Goal: Information Seeking & Learning: Learn about a topic

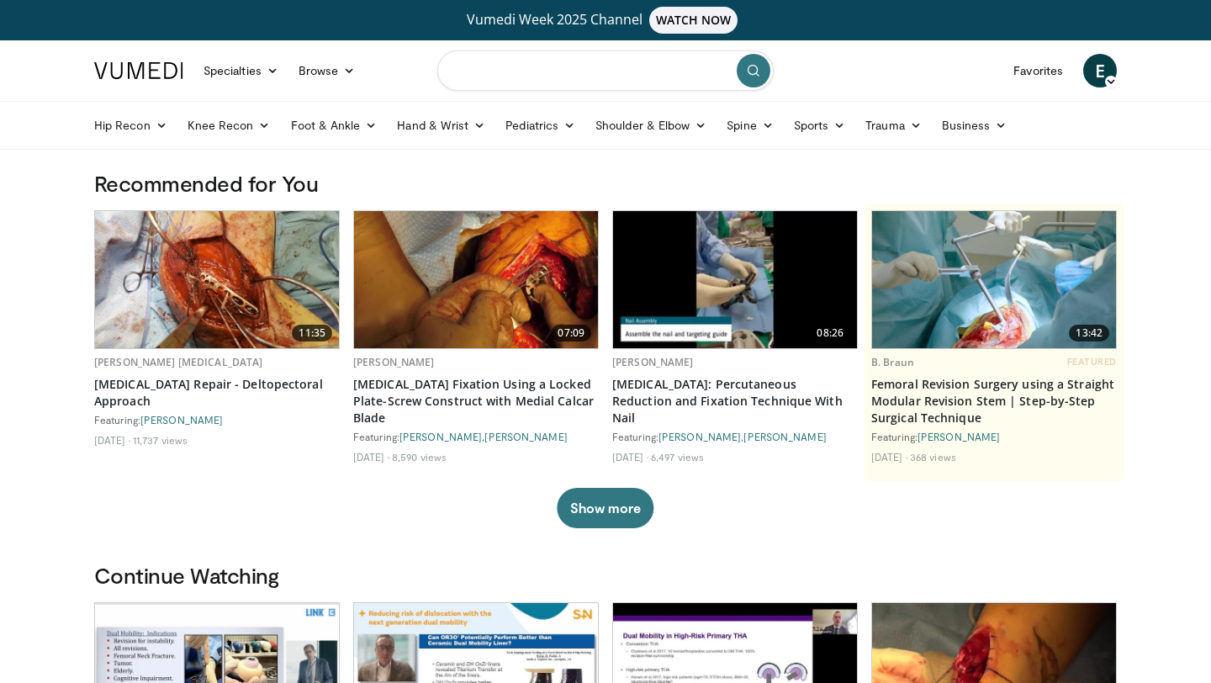
click at [507, 78] on input "Search topics, interventions" at bounding box center [605, 70] width 336 height 40
type input "**********"
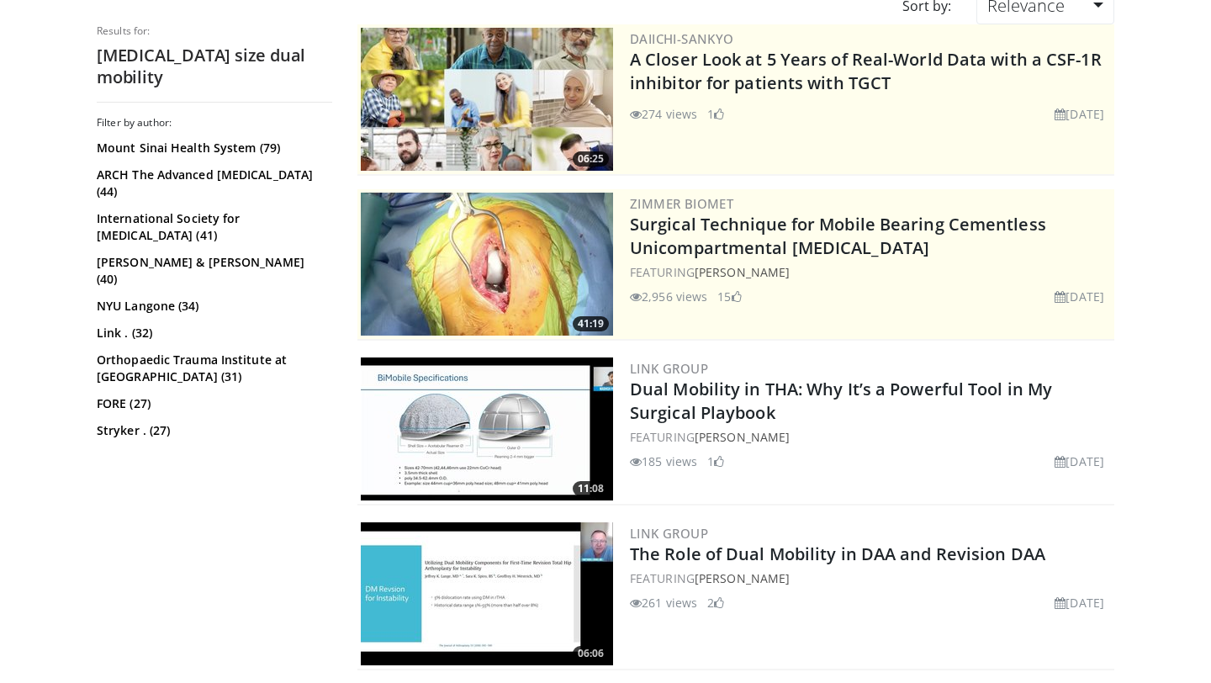
scroll to position [204, 0]
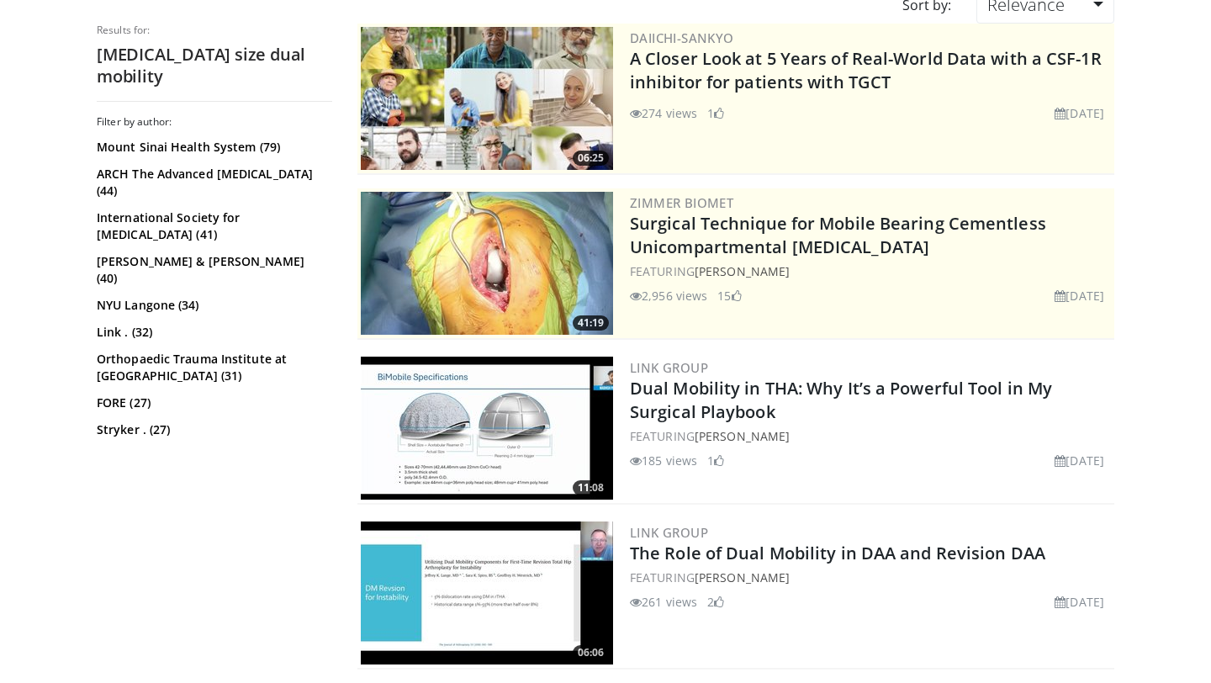
click at [499, 422] on img at bounding box center [487, 428] width 252 height 143
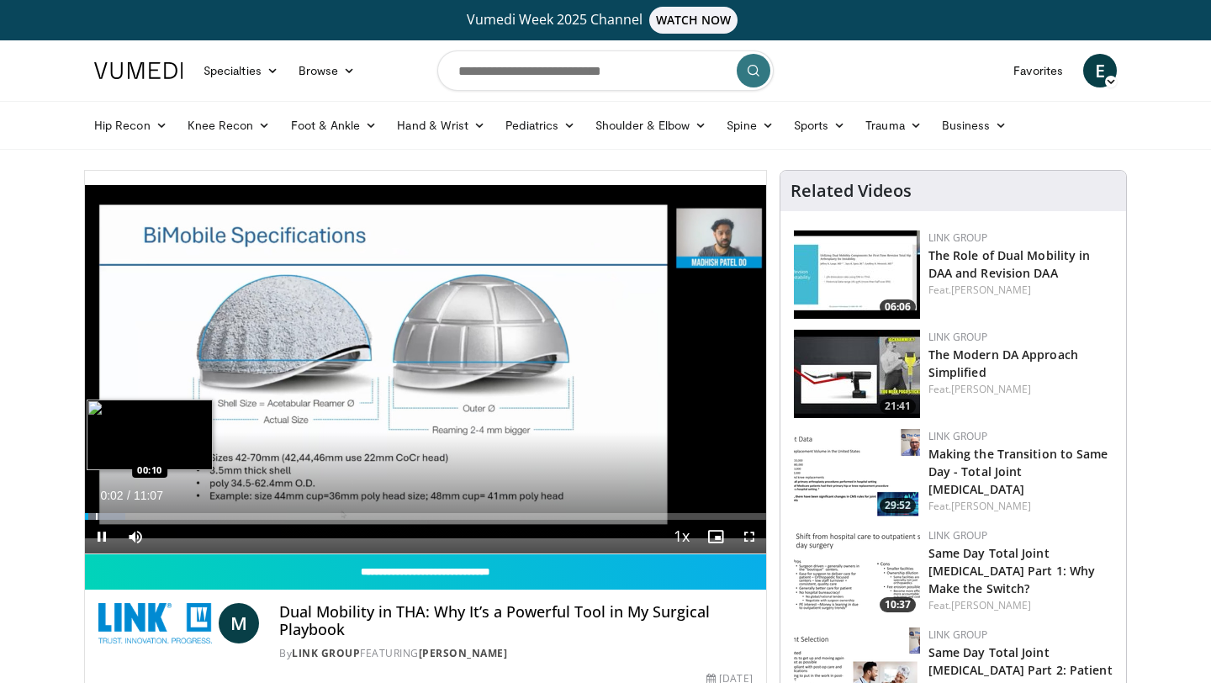
click at [96, 515] on div "Progress Bar" at bounding box center [97, 516] width 2 height 7
click at [114, 514] on div "Progress Bar" at bounding box center [115, 516] width 2 height 7
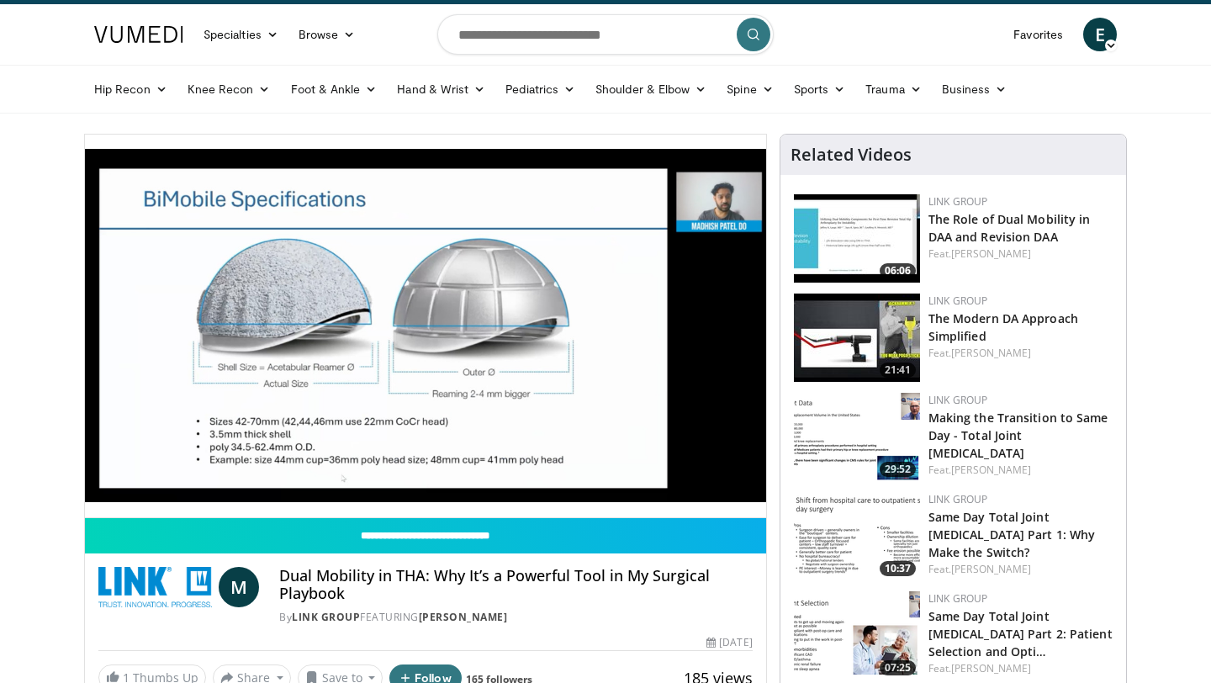
scroll to position [37, 0]
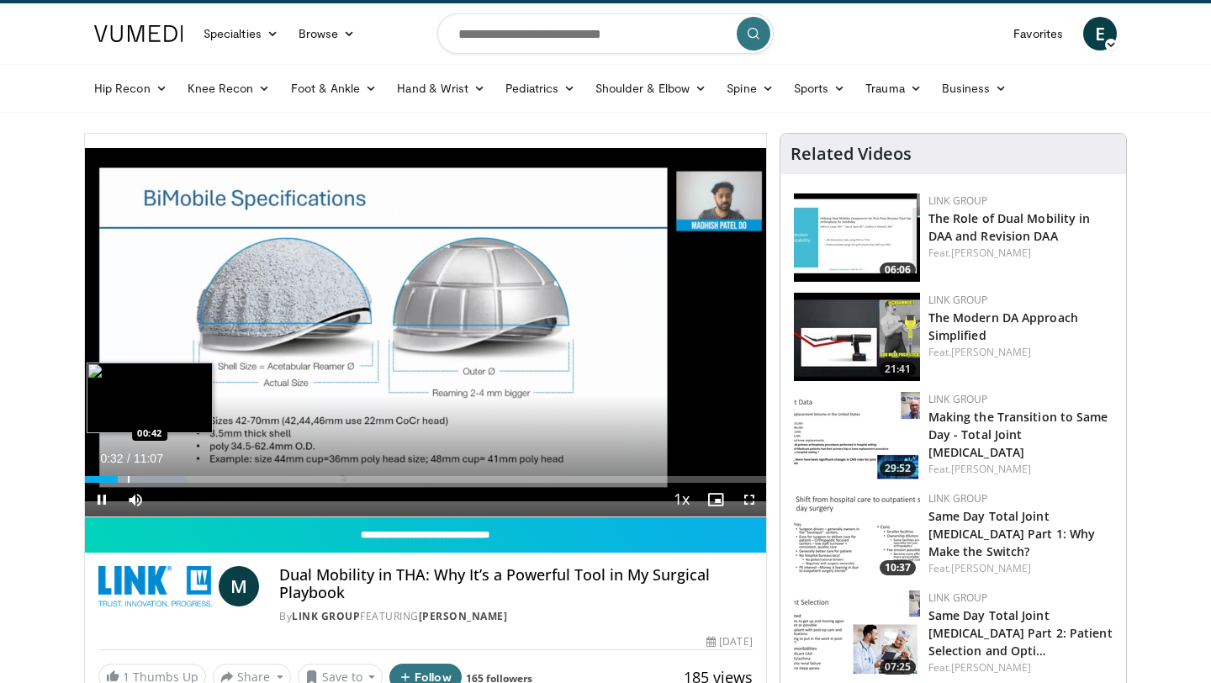
click at [128, 480] on div "Progress Bar" at bounding box center [129, 479] width 2 height 7
click at [140, 480] on div "Progress Bar" at bounding box center [141, 479] width 2 height 7
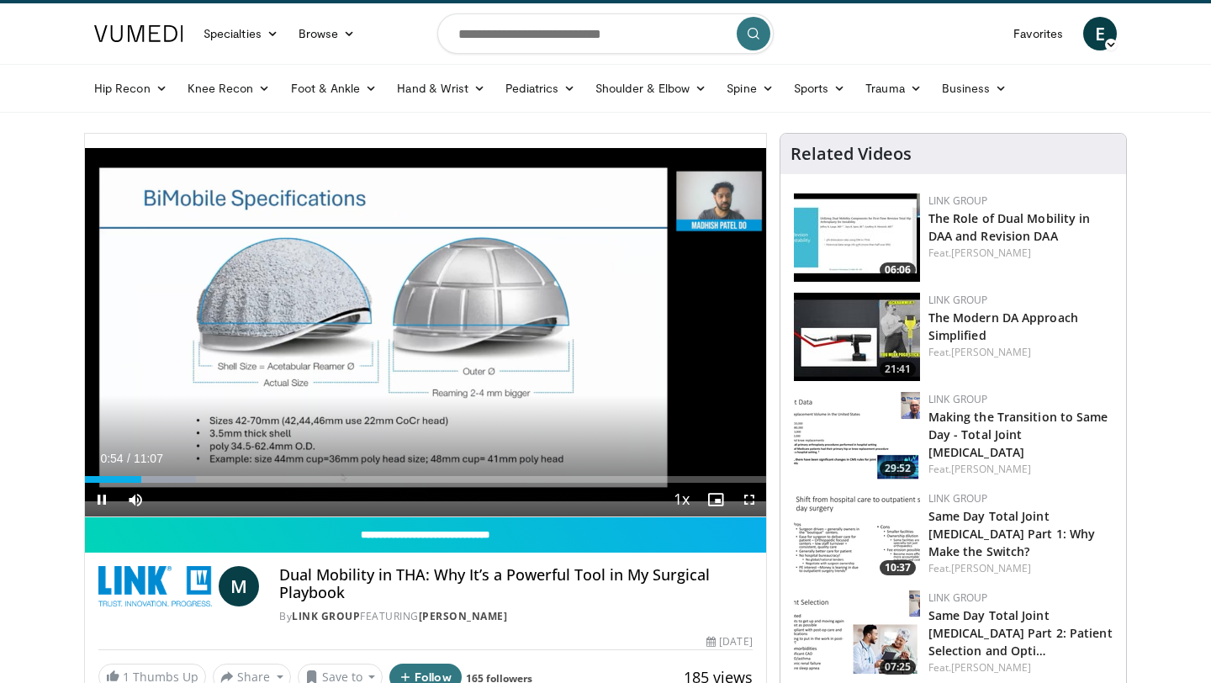
click at [153, 483] on div "Current Time 0:54 / Duration 11:07 Pause Skip Backward Skip Forward Mute Loaded…" at bounding box center [425, 500] width 681 height 34
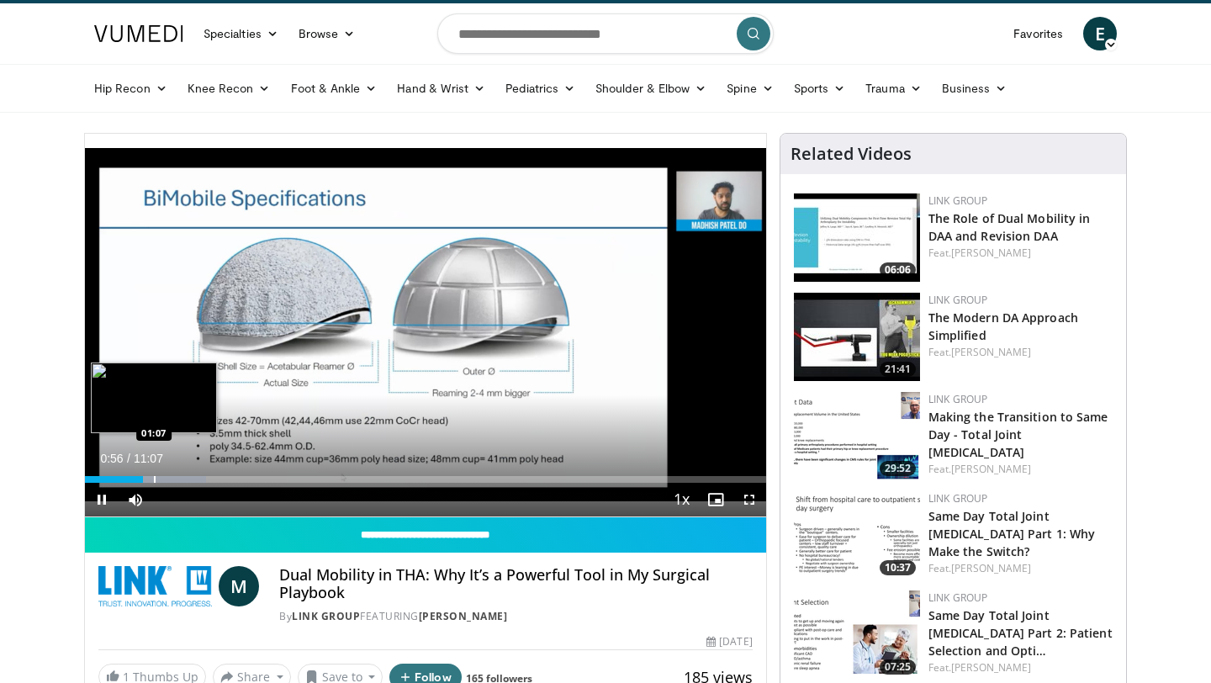
click at [154, 481] on div "Progress Bar" at bounding box center [155, 479] width 2 height 7
click at [163, 481] on div "Progress Bar" at bounding box center [164, 479] width 2 height 7
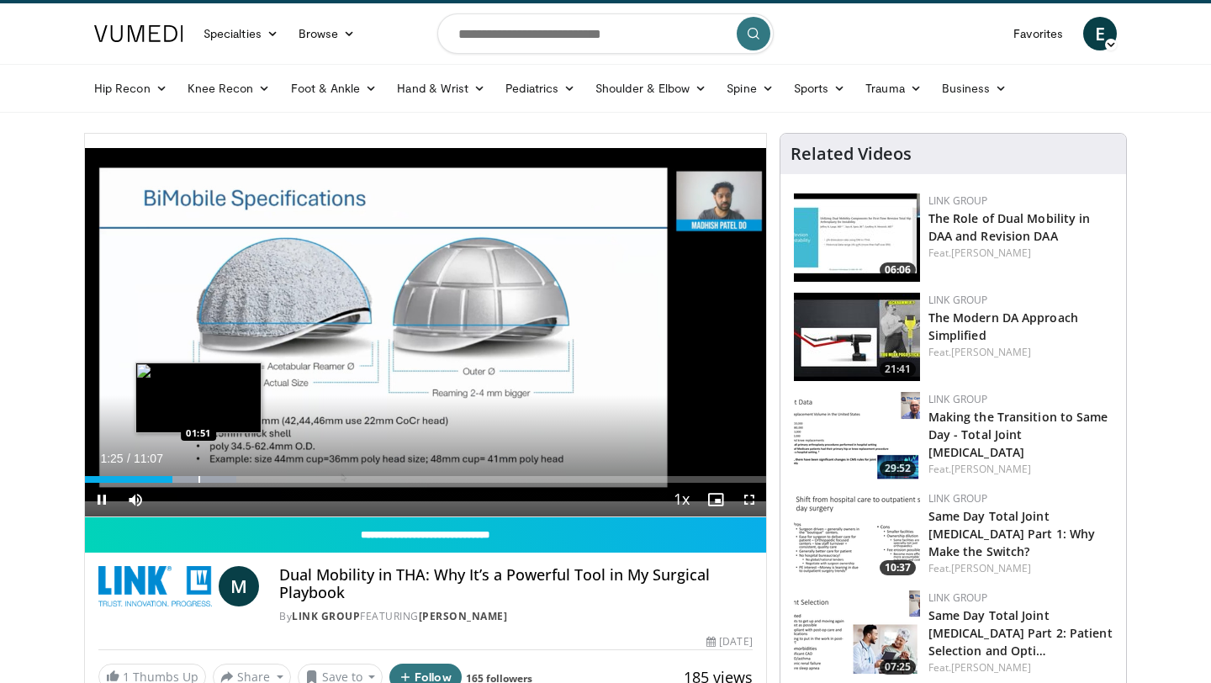
click at [198, 478] on div "Progress Bar" at bounding box center [199, 479] width 2 height 7
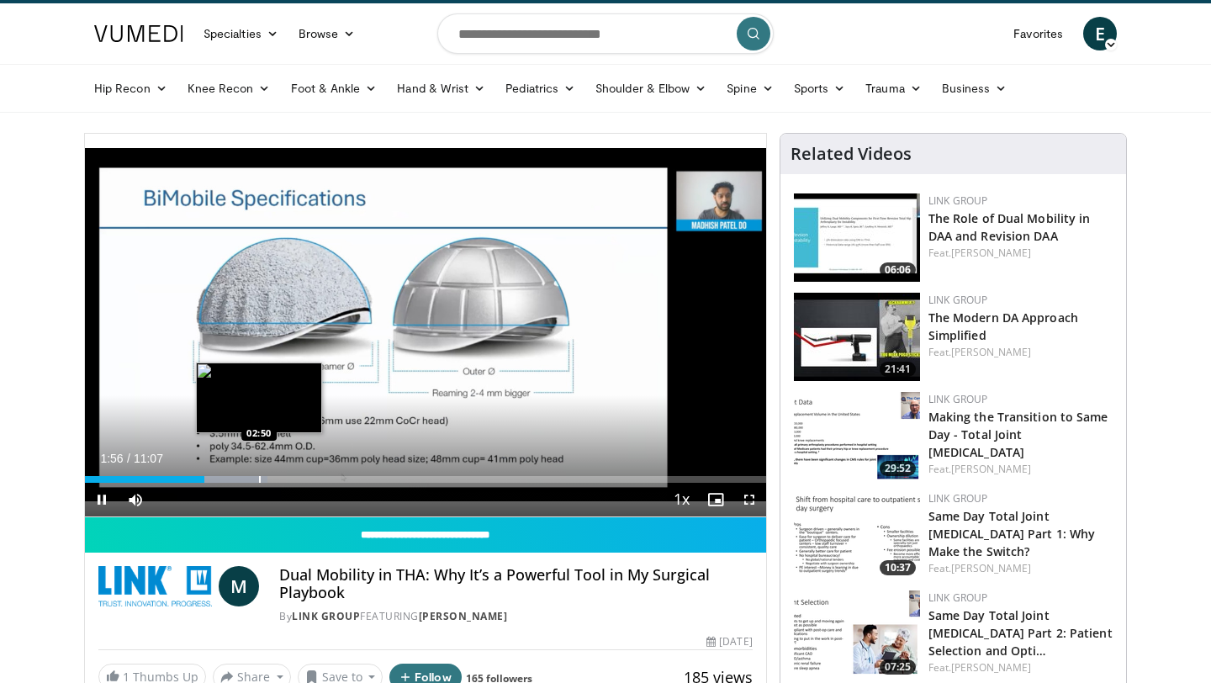
click at [259, 479] on div "Progress Bar" at bounding box center [260, 479] width 2 height 7
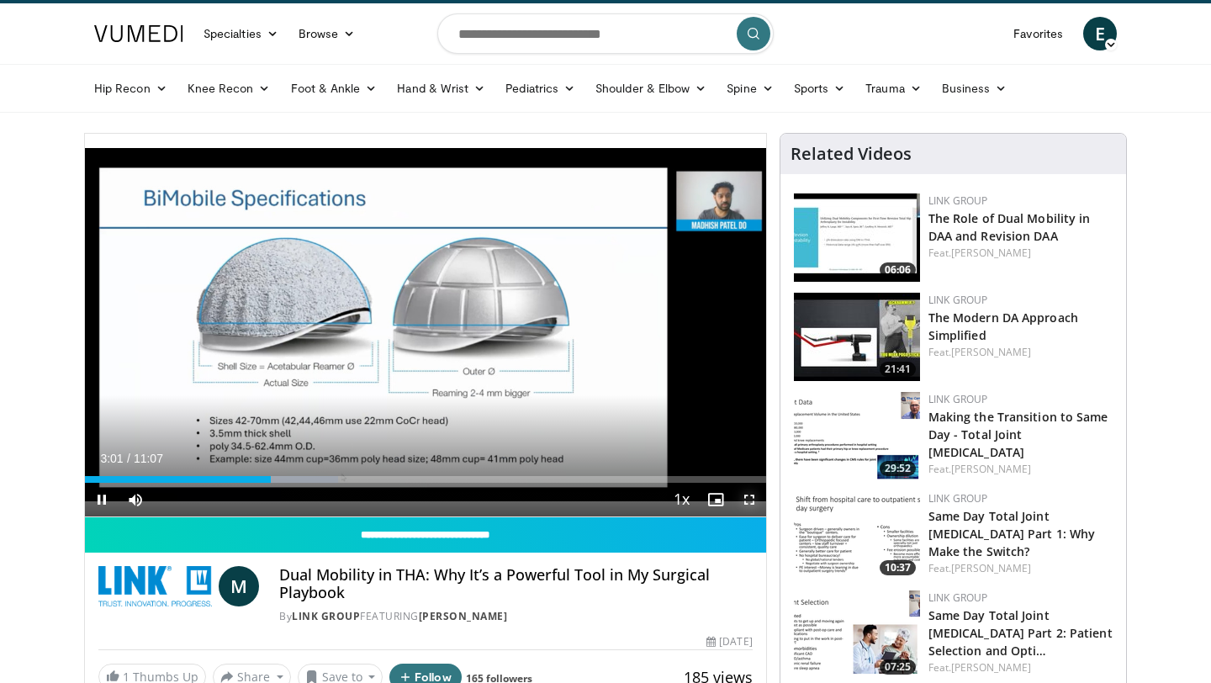
click at [751, 504] on span "Video Player" at bounding box center [750, 500] width 34 height 34
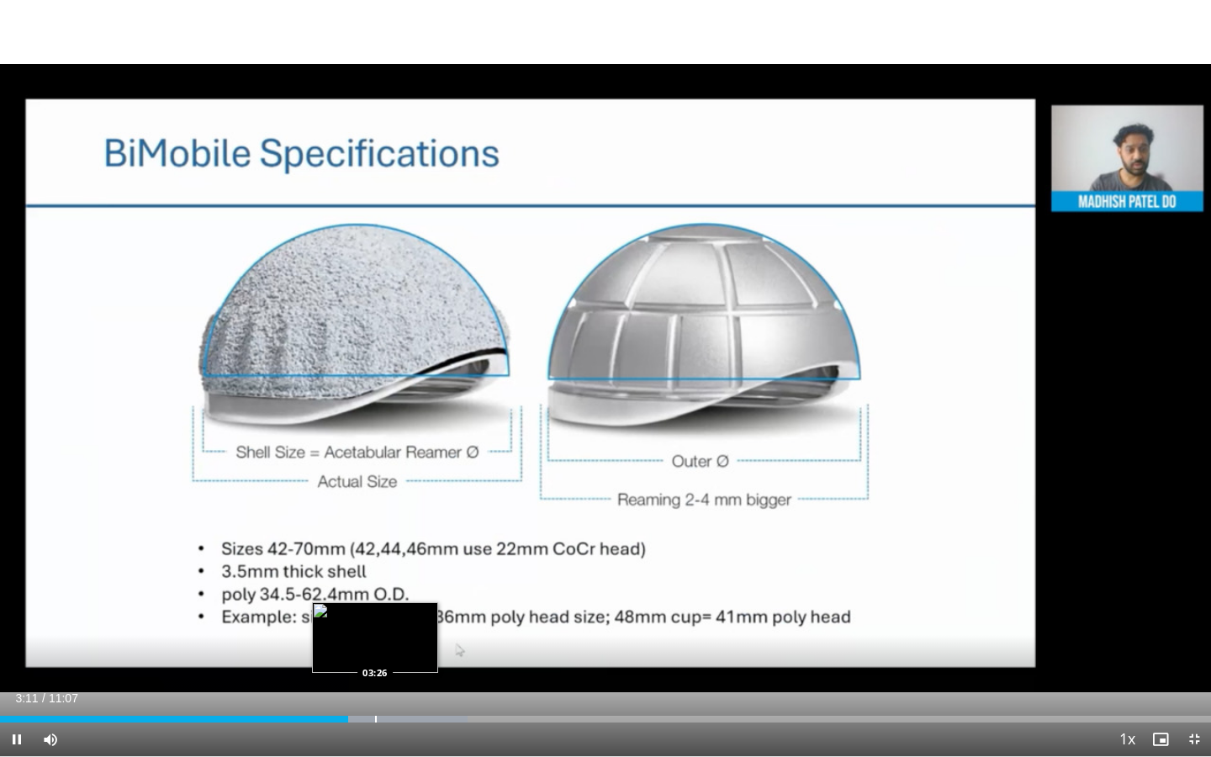
click at [375, 682] on div "Progress Bar" at bounding box center [376, 719] width 2 height 7
click at [359, 682] on div "Progress Bar" at bounding box center [360, 719] width 2 height 7
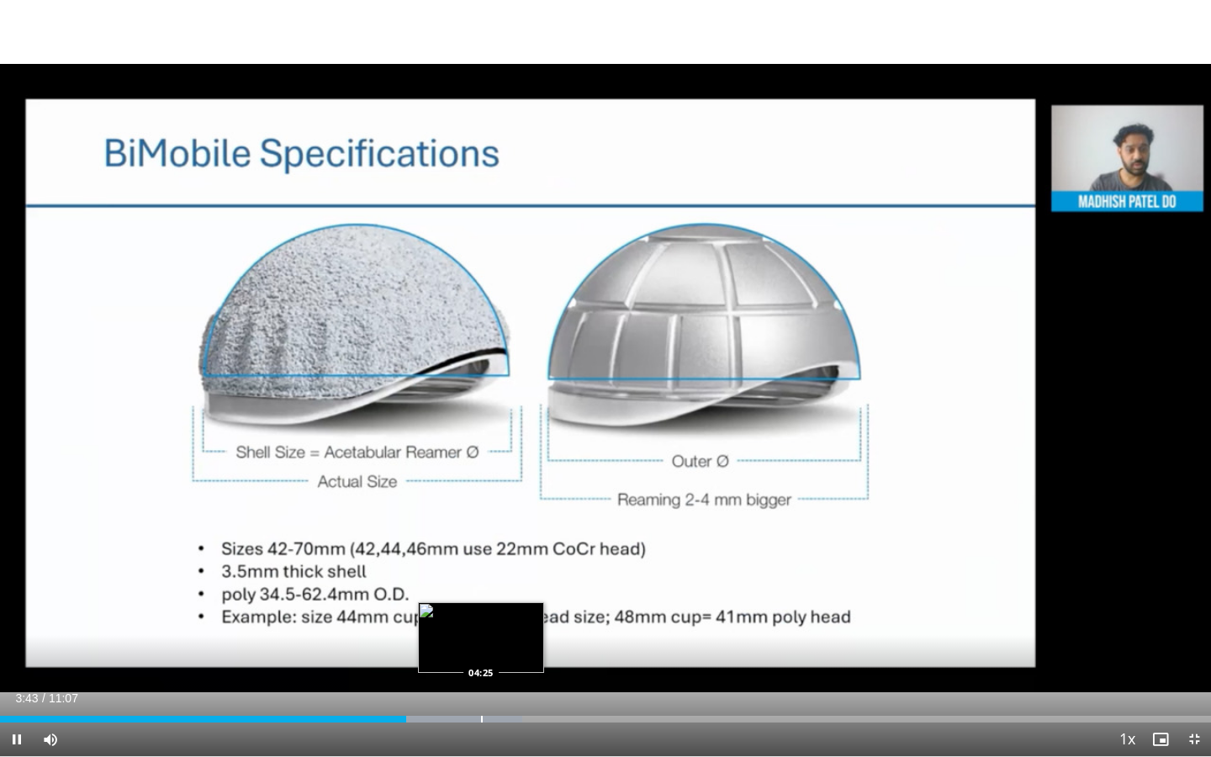
click at [481, 682] on div "Progress Bar" at bounding box center [482, 719] width 2 height 7
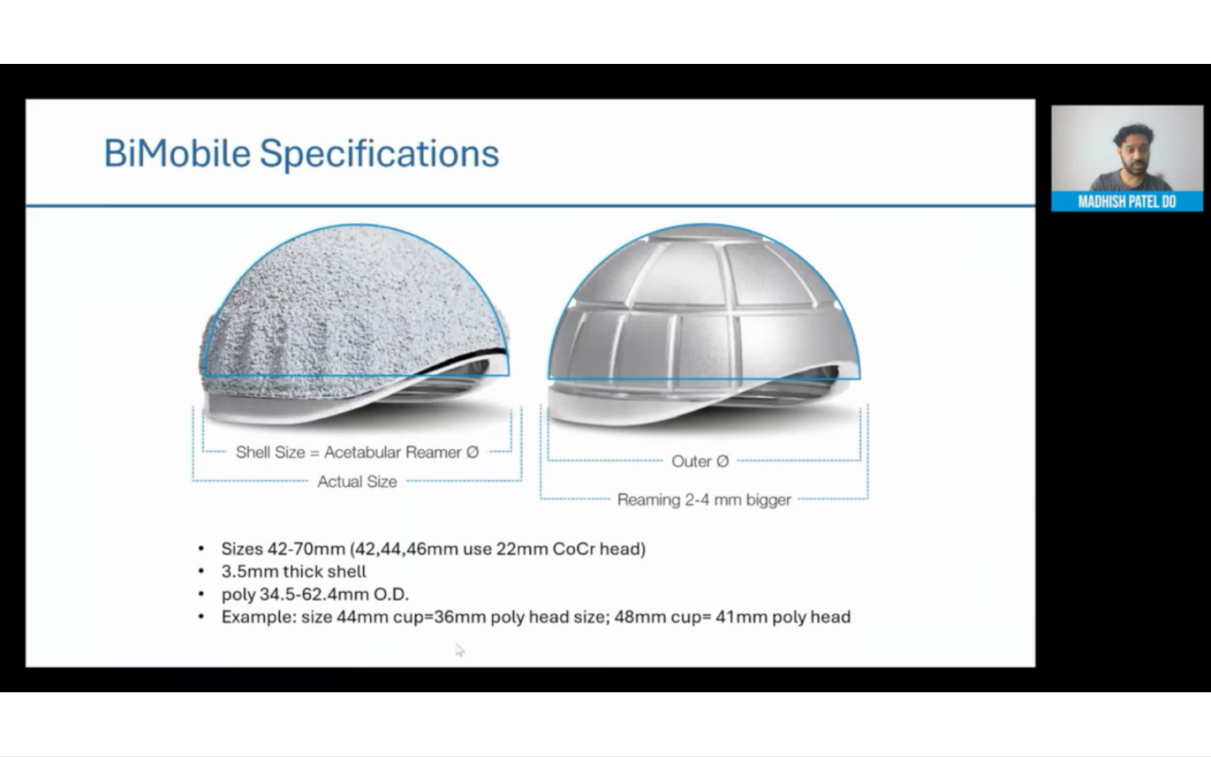
click at [480, 682] on div "10 seconds Tap to unmute" at bounding box center [605, 378] width 1211 height 756
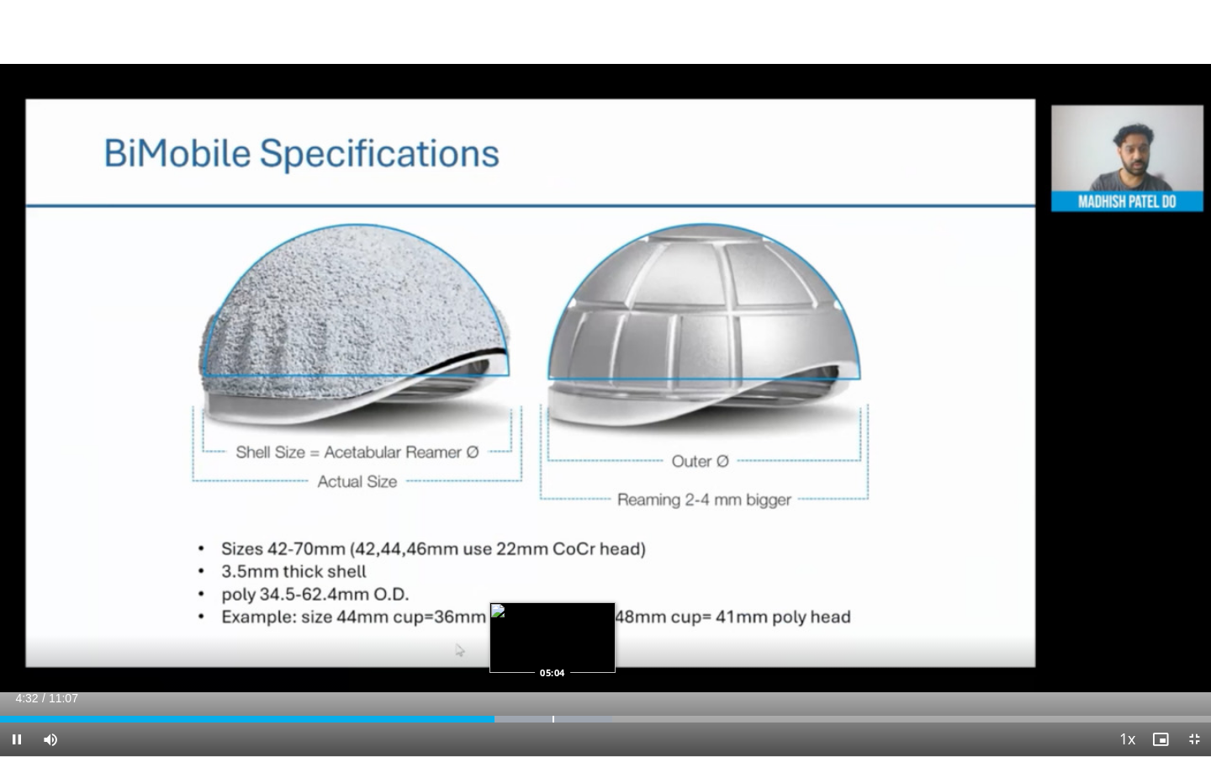
click at [553, 682] on div "Progress Bar" at bounding box center [554, 719] width 2 height 7
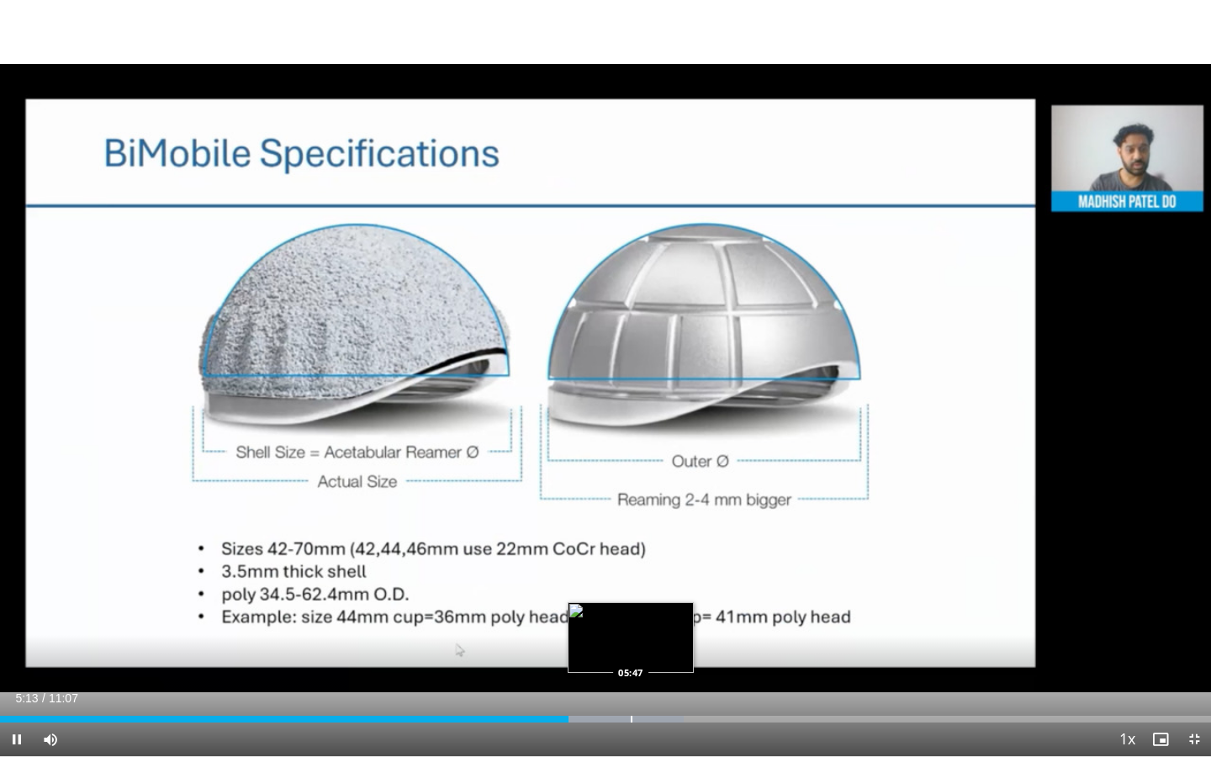
click at [631, 682] on div "Loaded : 56.49% 05:13 05:47" at bounding box center [605, 715] width 1211 height 16
click at [660, 682] on div "Loaded : 61.51% 05:49 06:04" at bounding box center [605, 715] width 1211 height 16
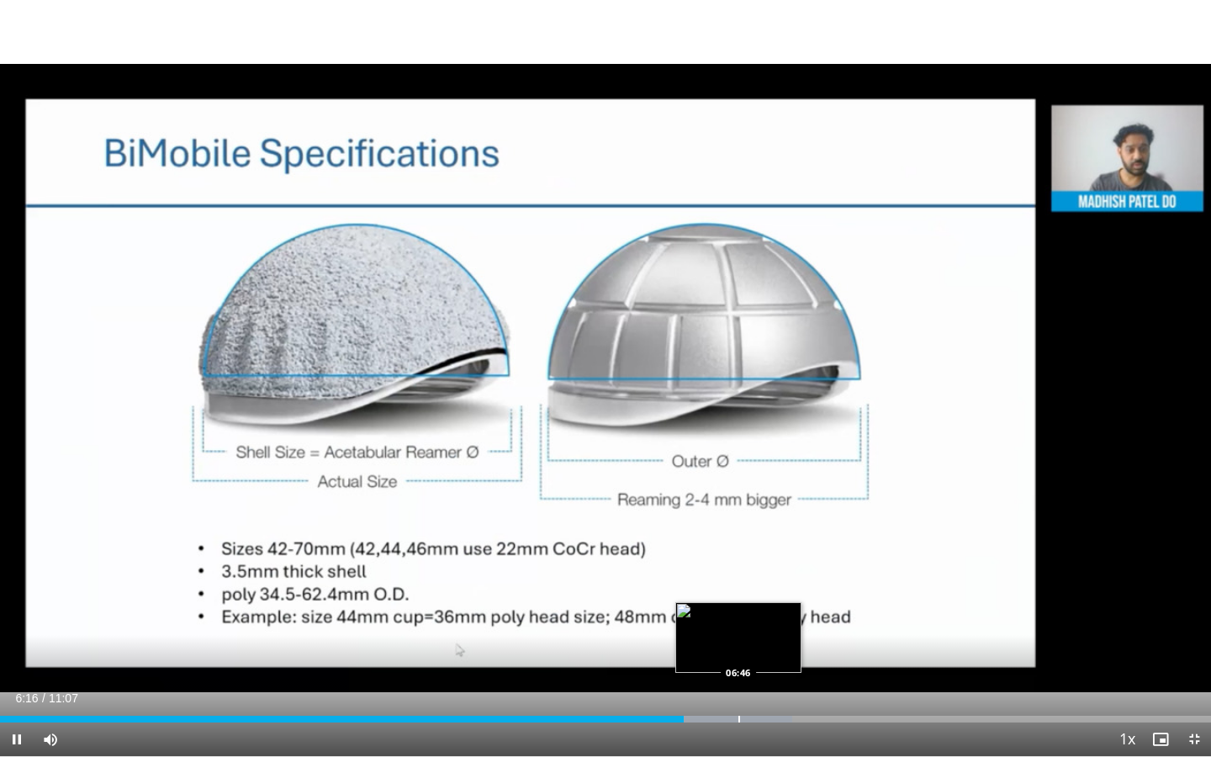
click at [738, 682] on div "10 seconds Tap to unmute" at bounding box center [605, 378] width 1211 height 756
click at [738, 682] on div "Progress Bar" at bounding box center [739, 719] width 2 height 7
click at [773, 682] on div "Progress Bar" at bounding box center [774, 719] width 2 height 7
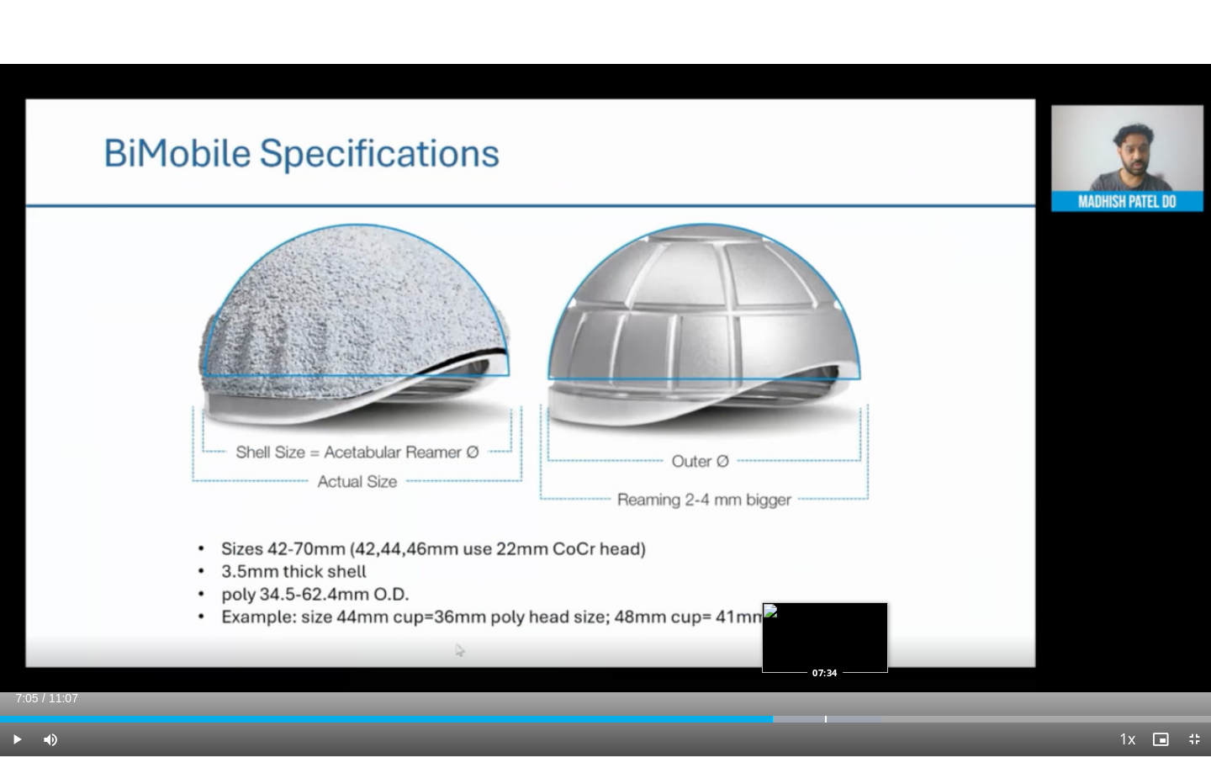
click at [824, 682] on div "Loaded : 72.84% 07:05 07:34" at bounding box center [605, 715] width 1211 height 16
click at [858, 682] on div "Progress Bar" at bounding box center [859, 719] width 2 height 7
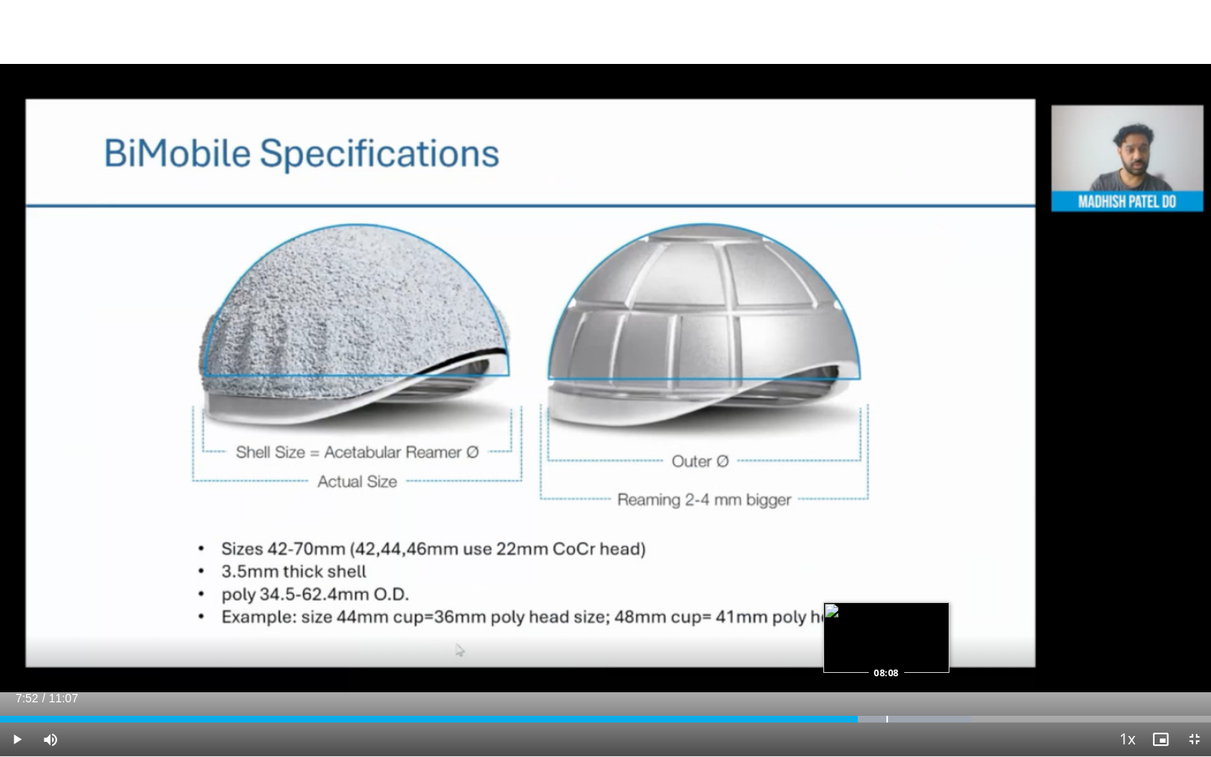
click at [887, 682] on div "Progress Bar" at bounding box center [888, 719] width 2 height 7
click at [913, 682] on div "Progress Bar" at bounding box center [914, 719] width 2 height 7
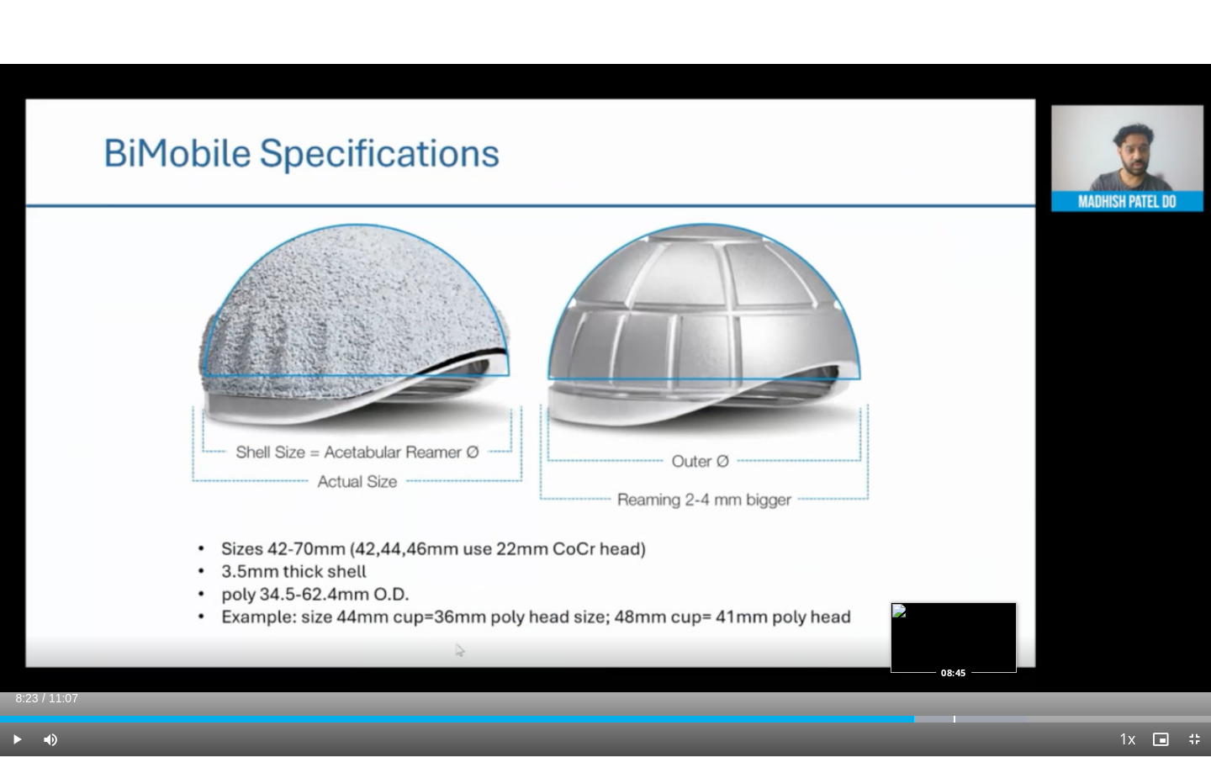
click at [954, 682] on div "Loaded : 84.73% 08:23 08:45" at bounding box center [605, 715] width 1211 height 16
click at [924, 682] on div "Progress Bar" at bounding box center [925, 719] width 2 height 7
click at [976, 682] on div "Loaded : 88.52% 08:29 08:57" at bounding box center [605, 715] width 1211 height 16
click at [1008, 682] on div "Progress Bar" at bounding box center [1009, 719] width 2 height 7
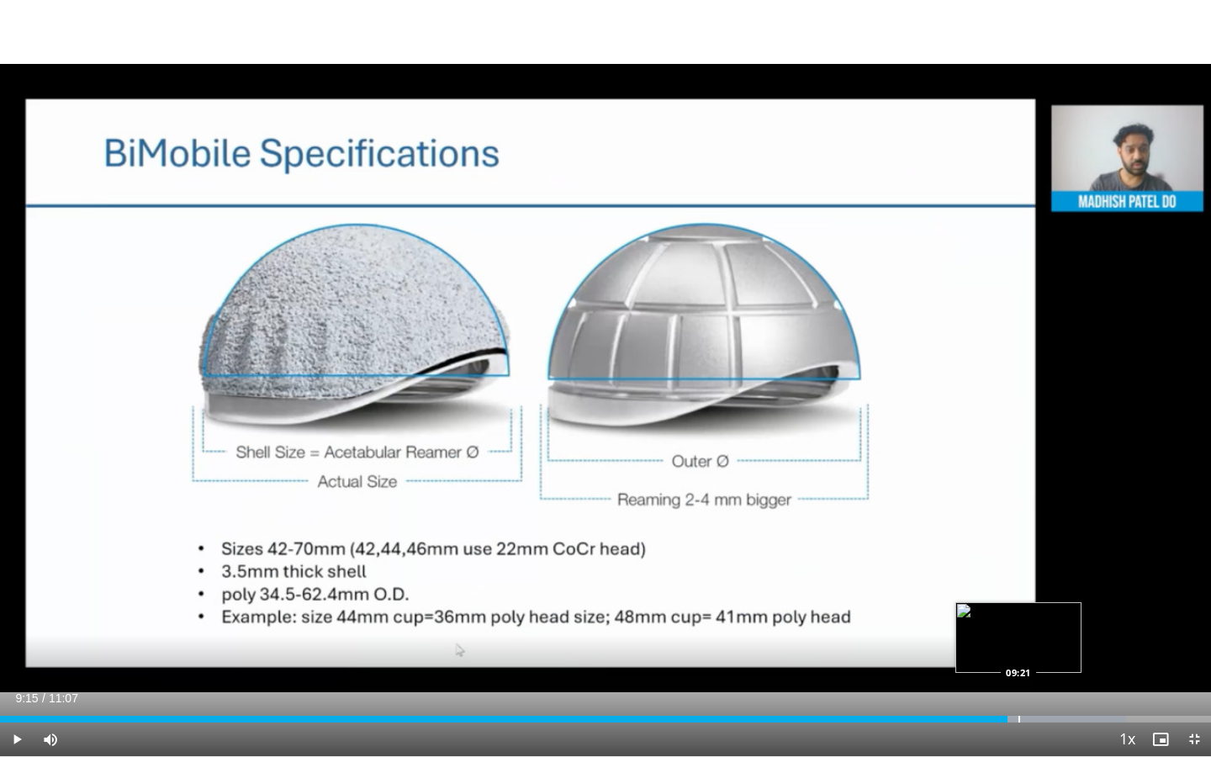
click at [1019, 682] on div "Progress Bar" at bounding box center [1020, 719] width 2 height 7
click at [1031, 682] on div "Progress Bar" at bounding box center [1032, 719] width 2 height 7
click at [1045, 682] on div "Progress Bar" at bounding box center [1046, 719] width 2 height 7
click at [1058, 682] on div "Progress Bar" at bounding box center [1059, 719] width 2 height 7
click at [1075, 682] on div "Progress Bar" at bounding box center [1076, 719] width 2 height 7
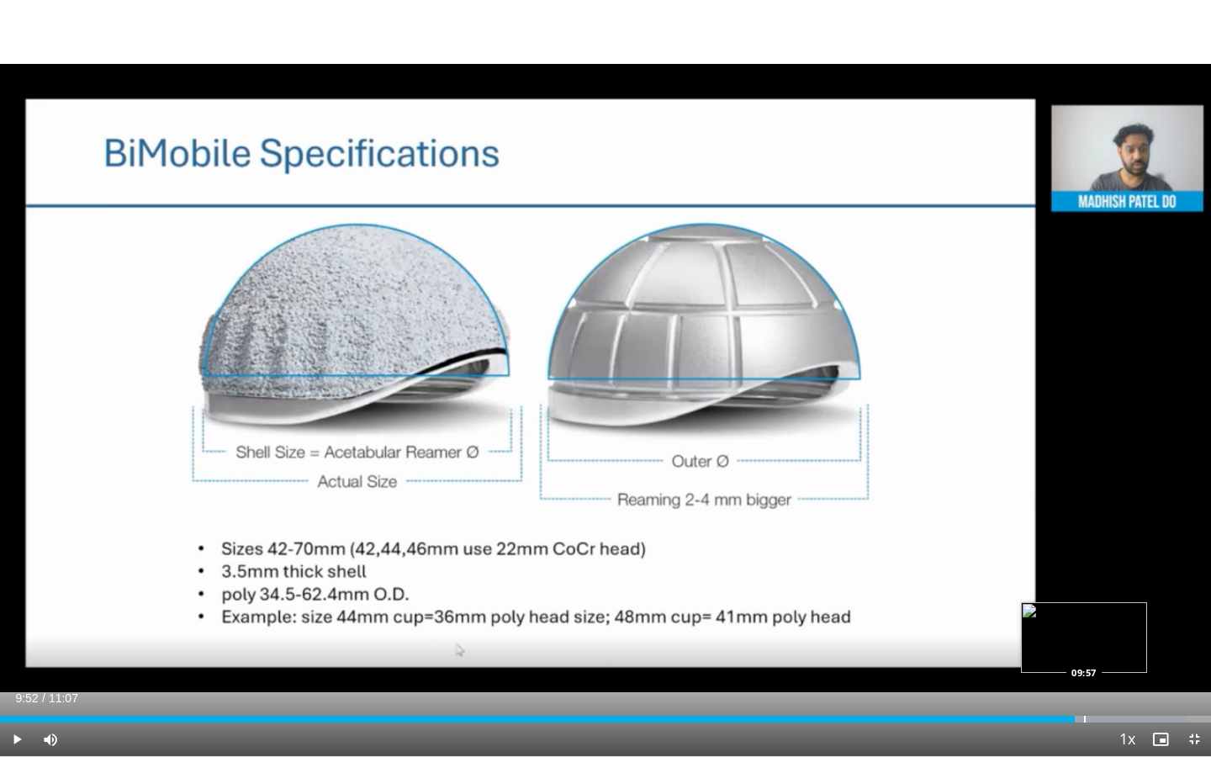
click at [1084, 682] on div "Progress Bar" at bounding box center [1085, 719] width 2 height 7
click at [1103, 682] on div "Progress Bar" at bounding box center [1104, 719] width 2 height 7
click at [1116, 682] on div "Progress Bar" at bounding box center [1117, 719] width 2 height 7
click at [1124, 682] on div "Progress Bar" at bounding box center [1125, 719] width 2 height 7
click at [1165, 682] on div "Progress Bar" at bounding box center [1166, 719] width 2 height 7
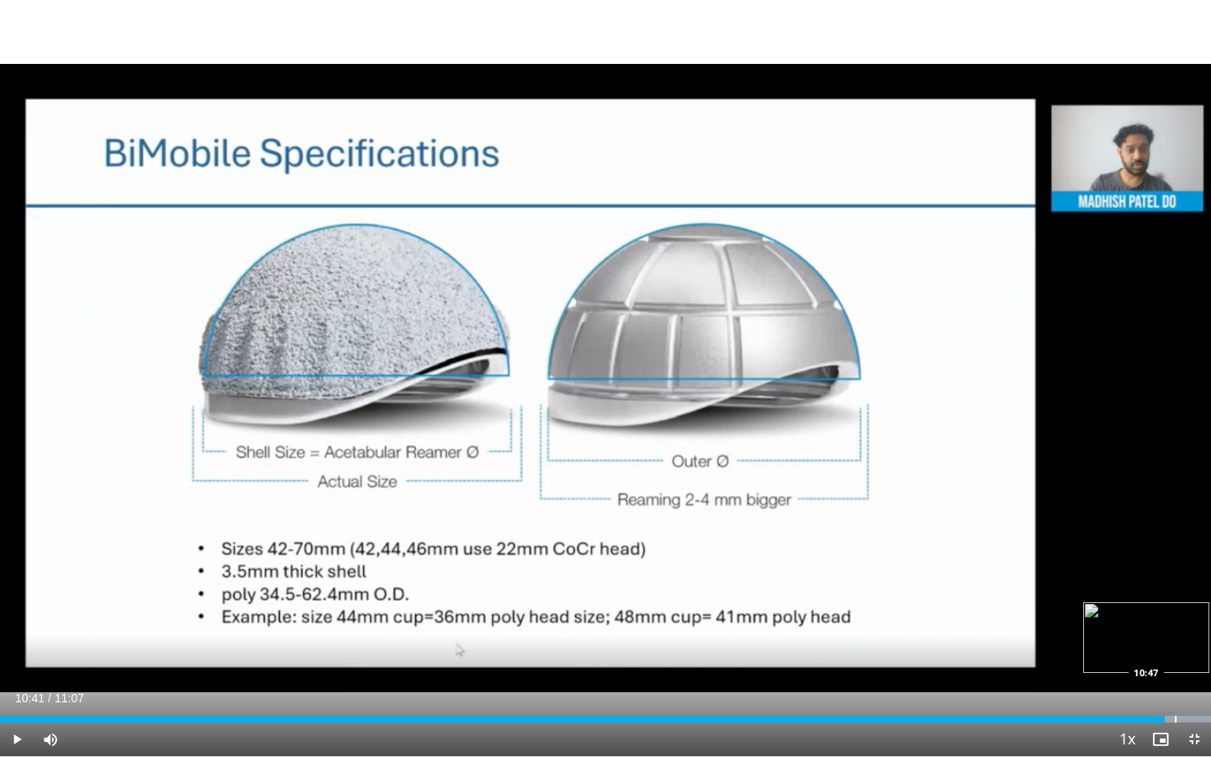
click at [1175, 682] on div "Progress Bar" at bounding box center [1176, 719] width 2 height 7
click at [1183, 682] on div "Progress Bar" at bounding box center [1184, 719] width 2 height 7
click at [1193, 682] on div "Progress Bar" at bounding box center [1194, 719] width 2 height 7
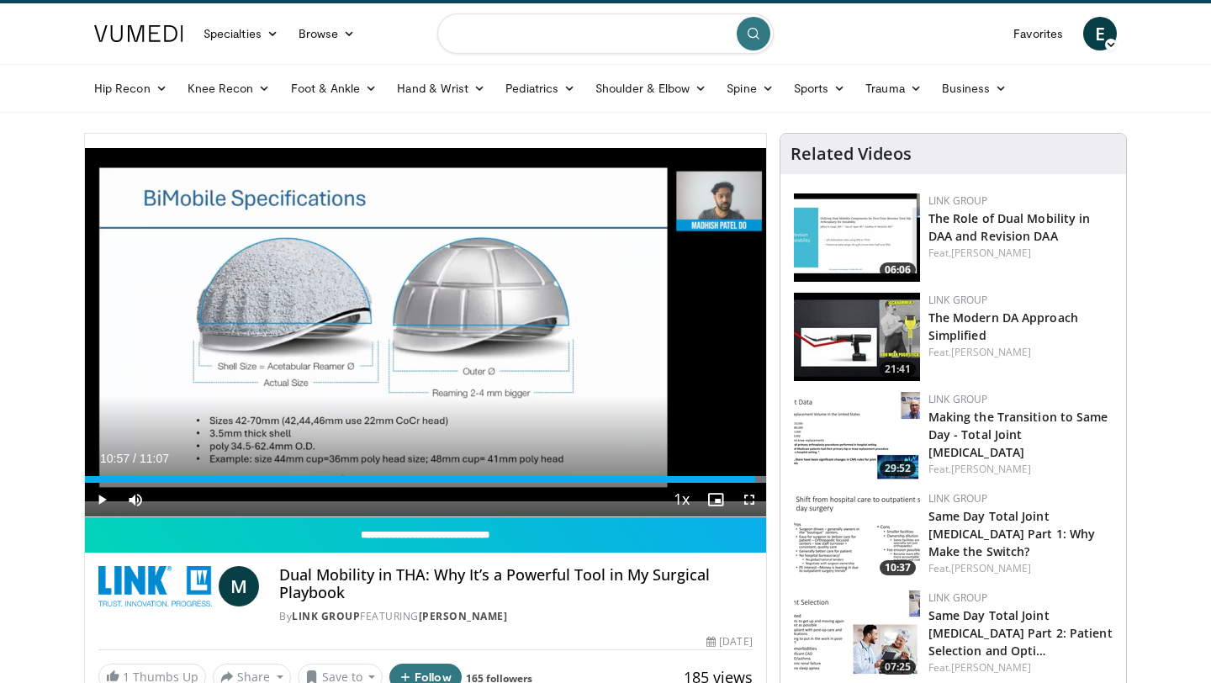
click at [484, 45] on input "Search topics, interventions" at bounding box center [605, 33] width 336 height 40
type input "**********"
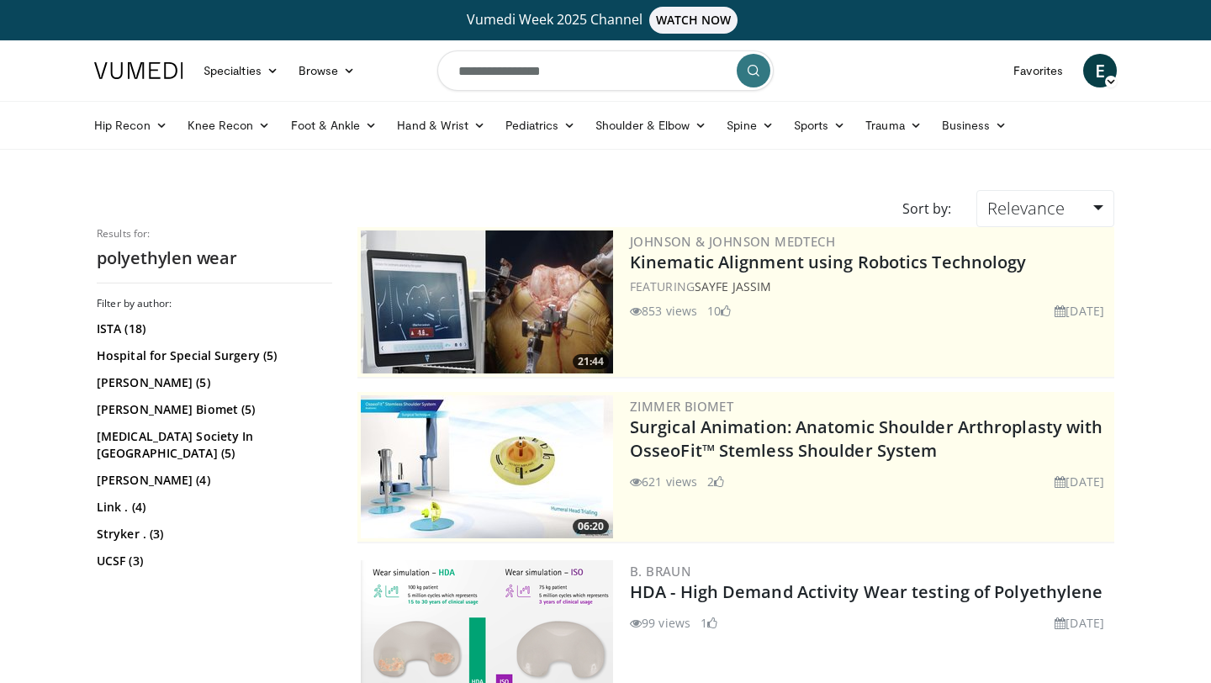
click at [577, 71] on input "**********" at bounding box center [605, 70] width 336 height 40
type input "**********"
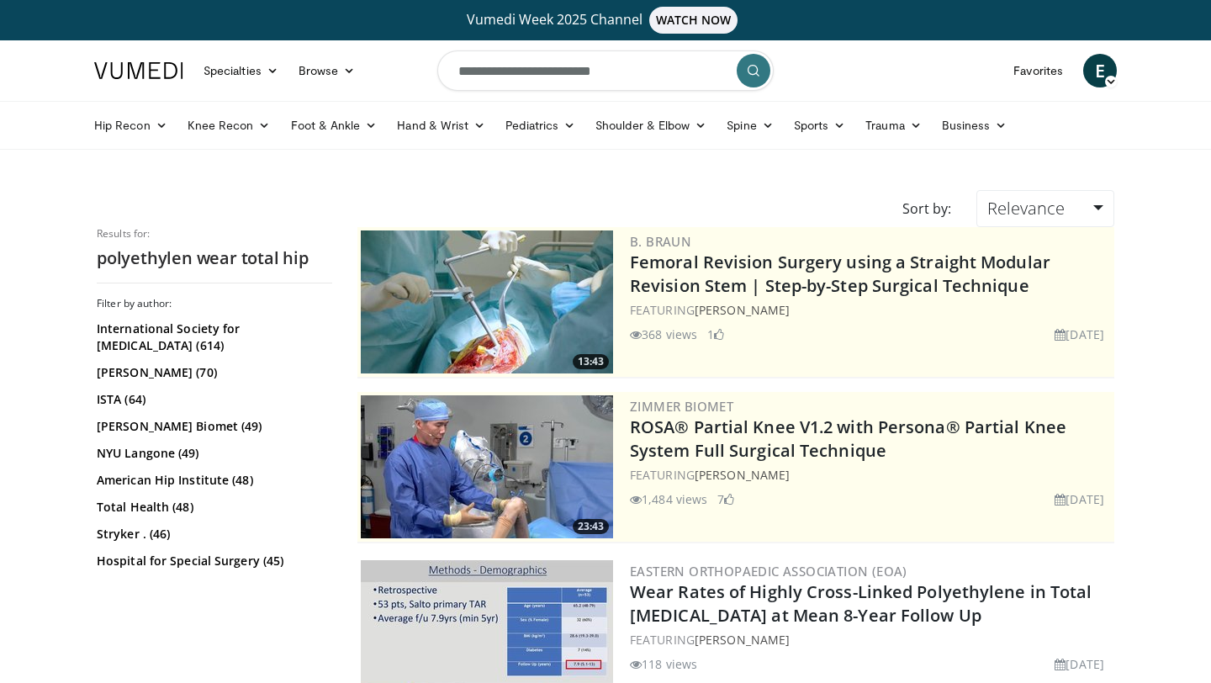
click at [617, 71] on input "**********" at bounding box center [605, 70] width 336 height 40
type input "**********"
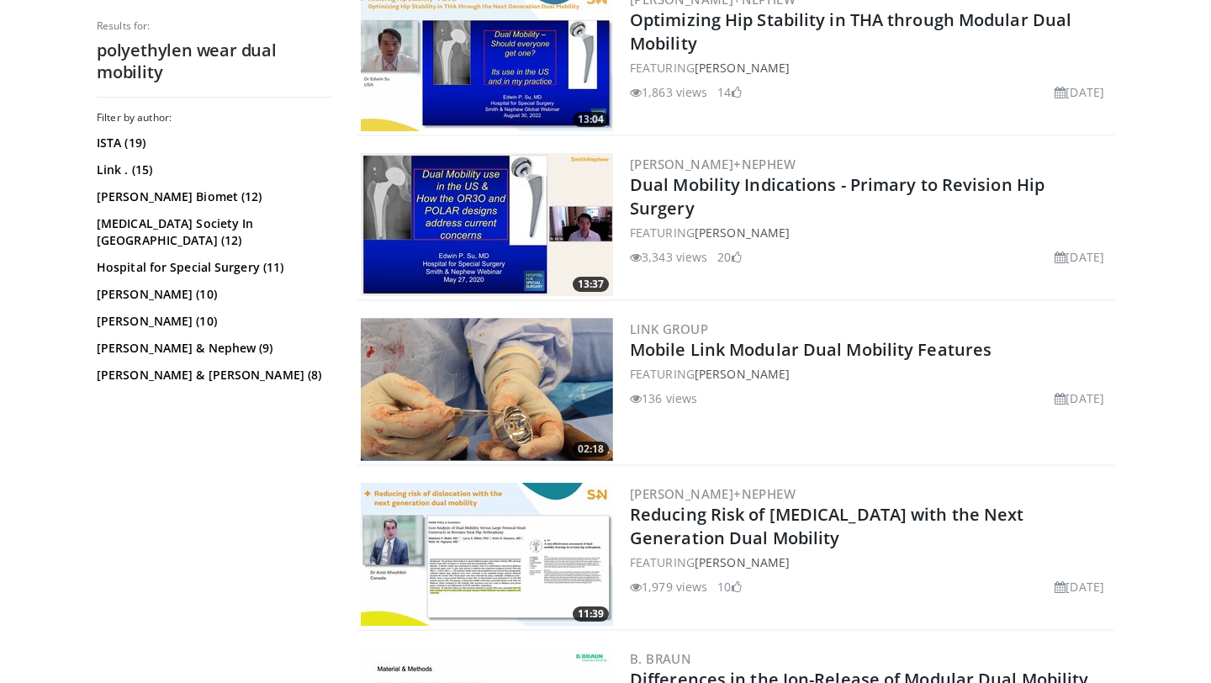
scroll to position [2348, 0]
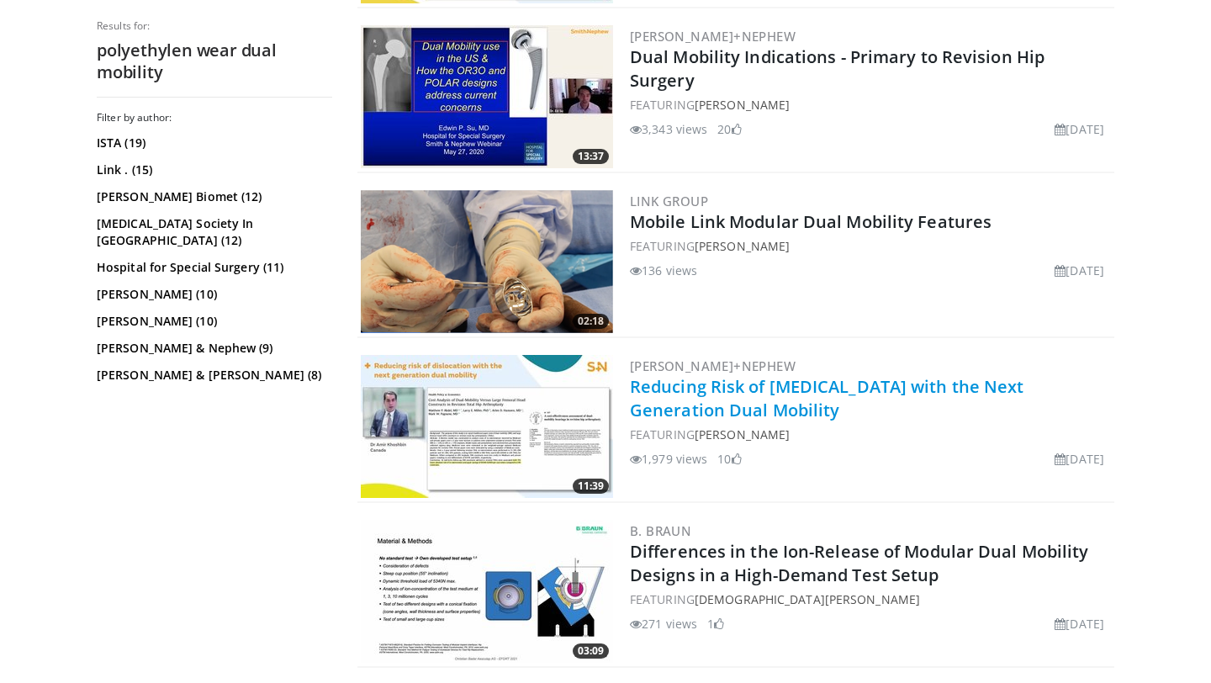
click at [759, 381] on link "Reducing Risk of [MEDICAL_DATA] with the Next Generation Dual Mobility" at bounding box center [827, 398] width 394 height 46
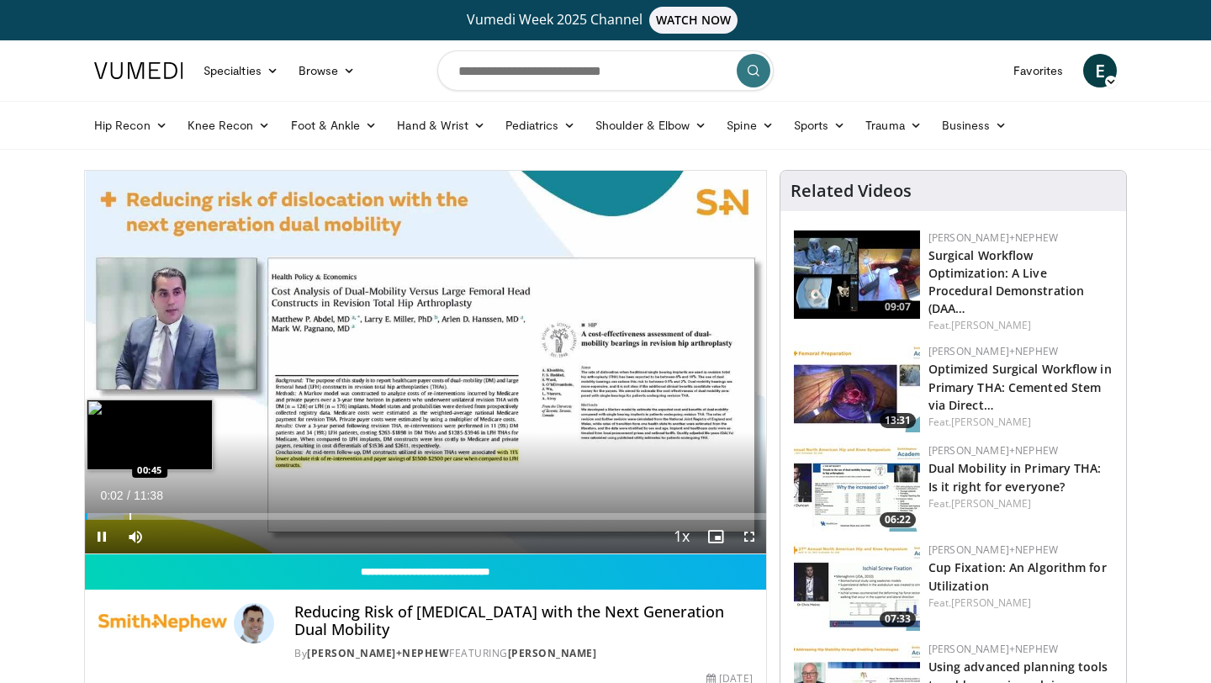
click at [129, 511] on div "Loaded : 5.71% 00:02 00:45" at bounding box center [425, 512] width 681 height 16
click at [161, 515] on div "Progress Bar" at bounding box center [162, 516] width 2 height 7
click at [172, 515] on div "Progress Bar" at bounding box center [173, 516] width 2 height 7
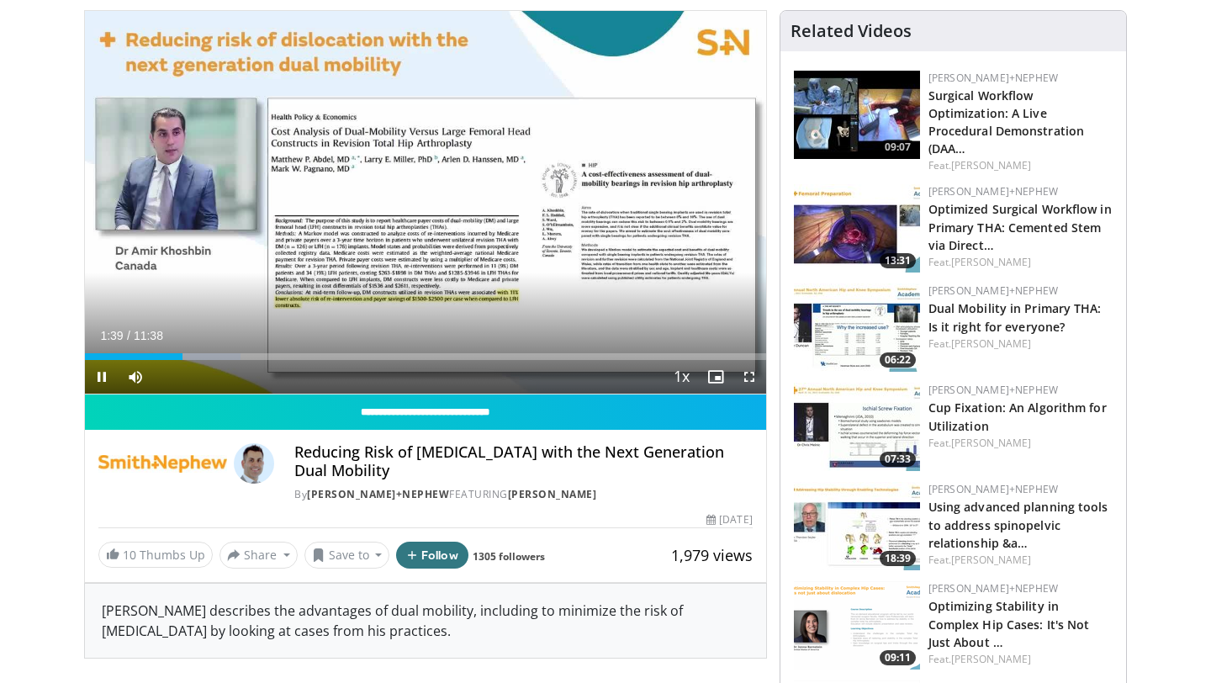
scroll to position [144, 0]
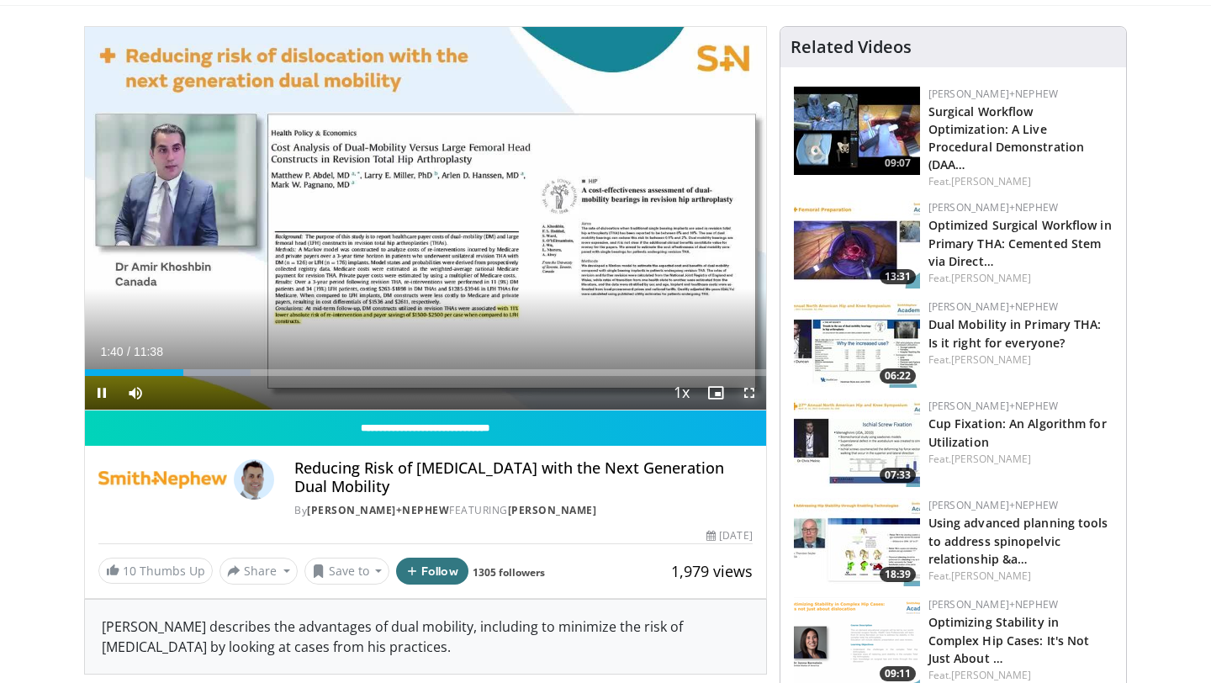
click at [743, 387] on span "Video Player" at bounding box center [750, 393] width 34 height 34
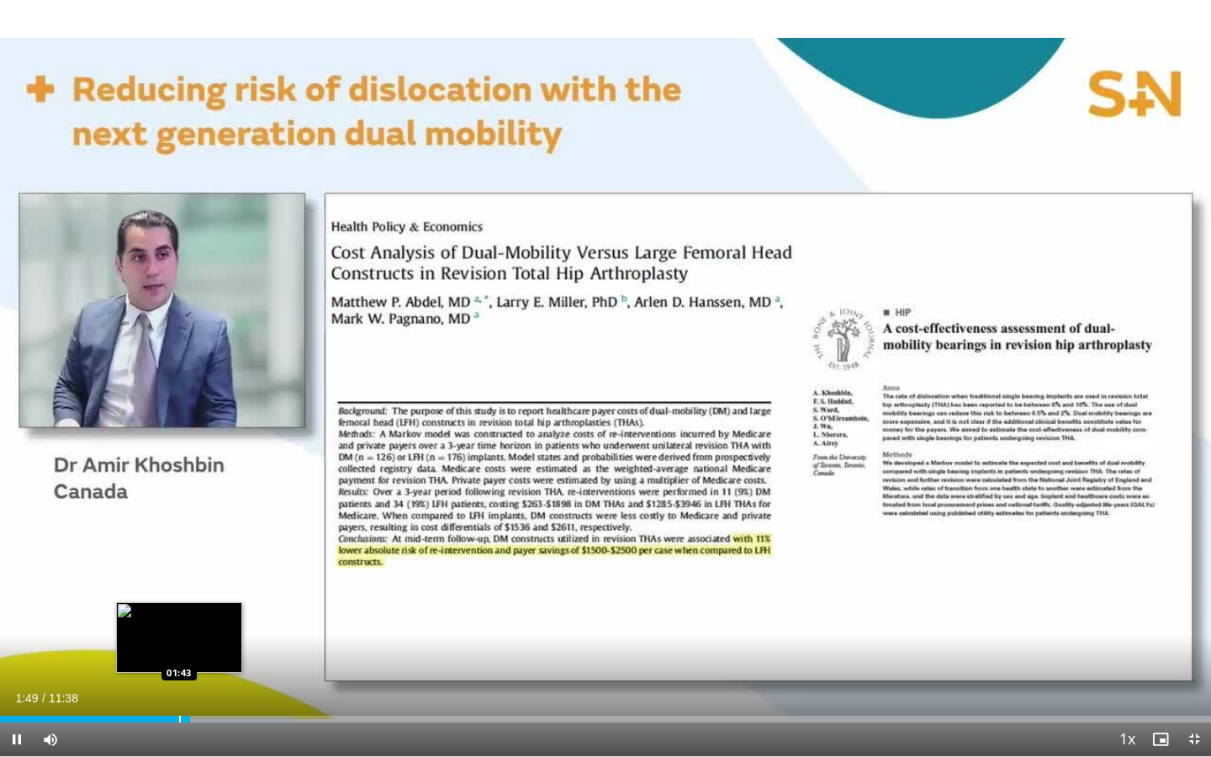
click at [179, 682] on div "Progress Bar" at bounding box center [180, 719] width 2 height 7
click at [13, 682] on div "10 seconds Tap to unmute" at bounding box center [605, 378] width 1211 height 756
click at [216, 682] on div "Progress Bar" at bounding box center [217, 719] width 2 height 7
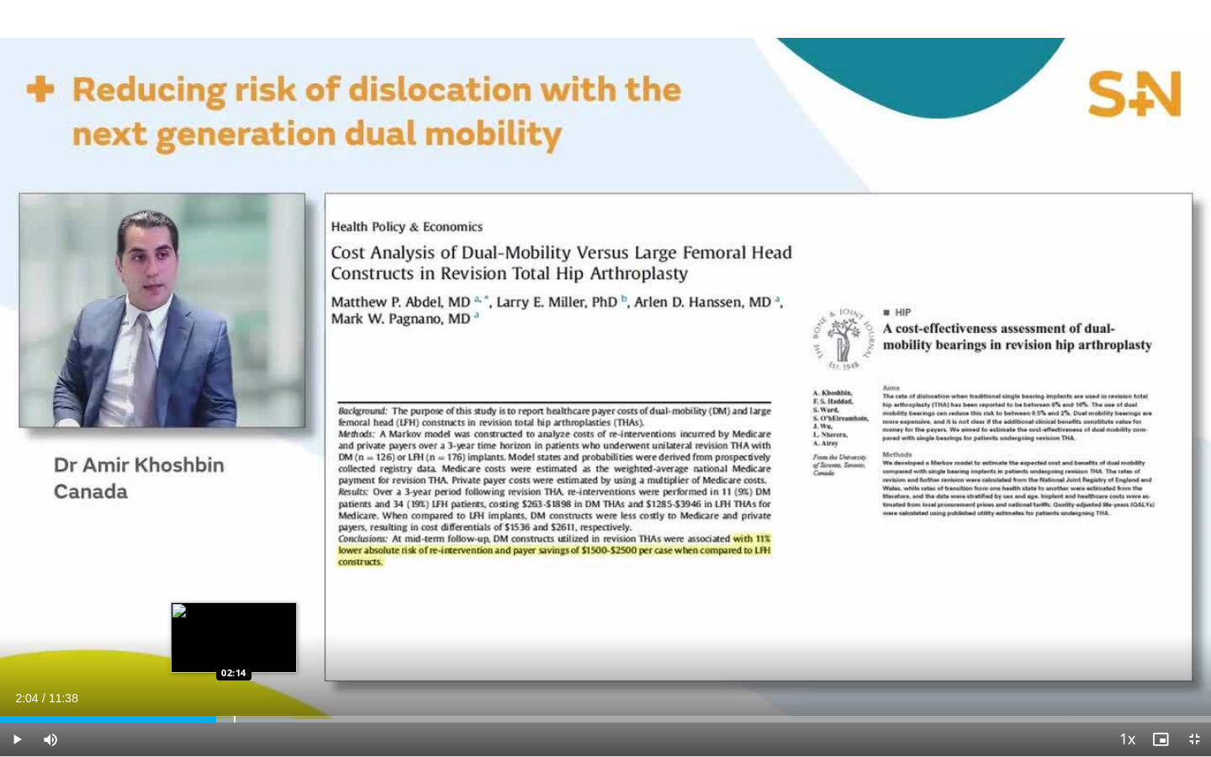
click at [234, 682] on div "Progress Bar" at bounding box center [235, 719] width 2 height 7
click at [252, 682] on div "Progress Bar" at bounding box center [253, 719] width 2 height 7
click at [261, 682] on div "Progress Bar" at bounding box center [262, 719] width 2 height 7
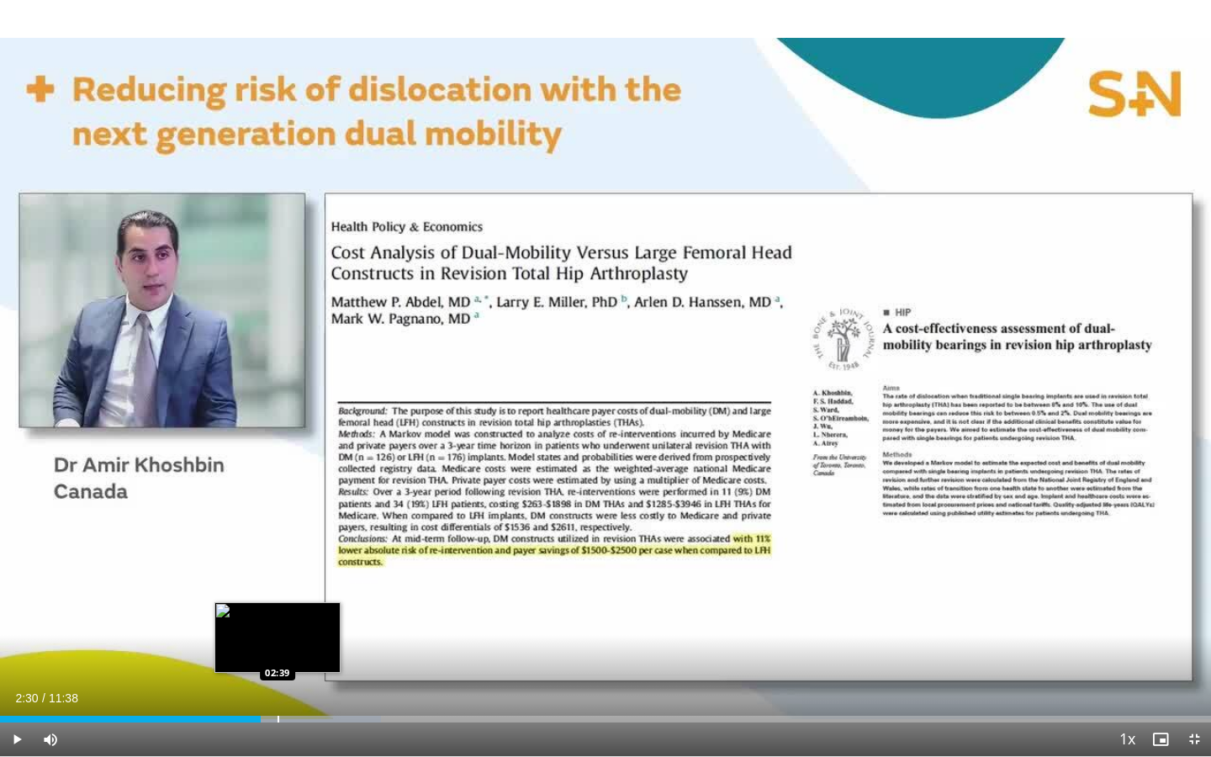
click at [278, 682] on div "Progress Bar" at bounding box center [279, 719] width 2 height 7
click at [291, 682] on div "Progress Bar" at bounding box center [292, 719] width 2 height 7
click at [298, 682] on div "Progress Bar" at bounding box center [299, 719] width 2 height 7
click at [310, 682] on div "Progress Bar" at bounding box center [311, 719] width 2 height 7
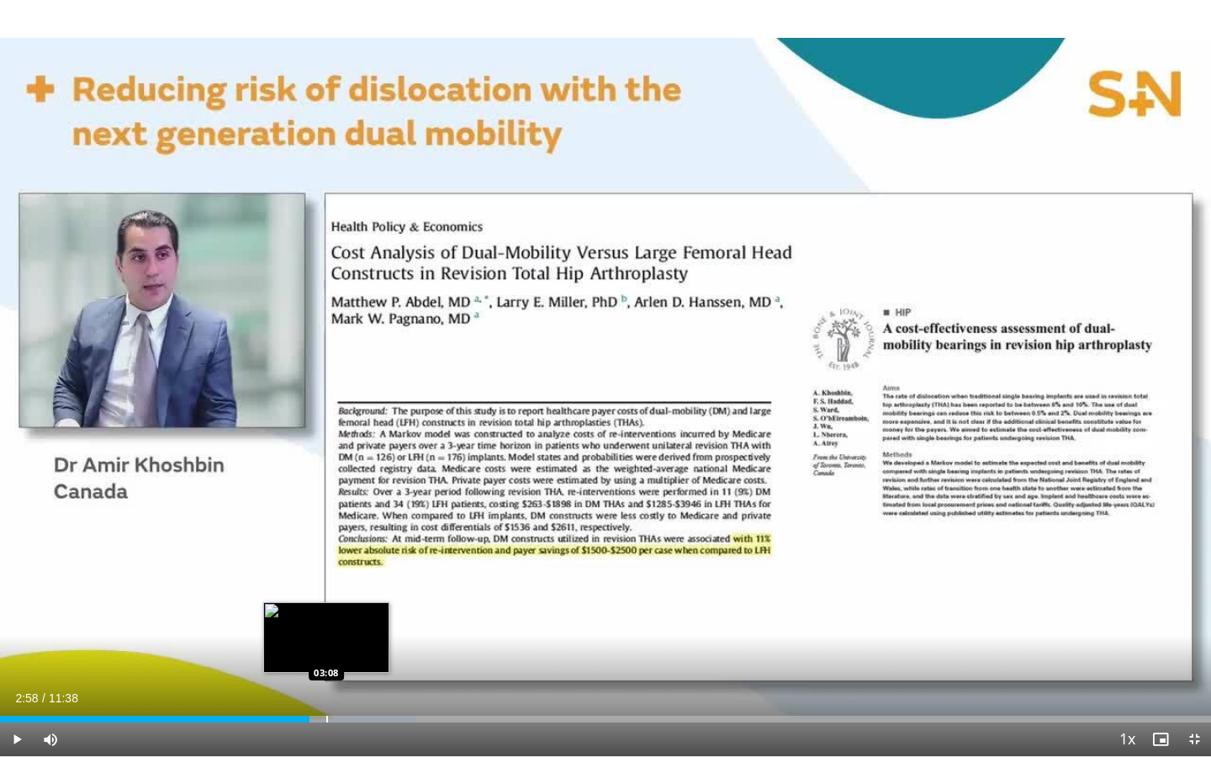
click at [326, 682] on div "Progress Bar" at bounding box center [327, 719] width 2 height 7
click at [337, 682] on div "Progress Bar" at bounding box center [338, 719] width 2 height 7
click at [353, 682] on div "Progress Bar" at bounding box center [354, 719] width 2 height 7
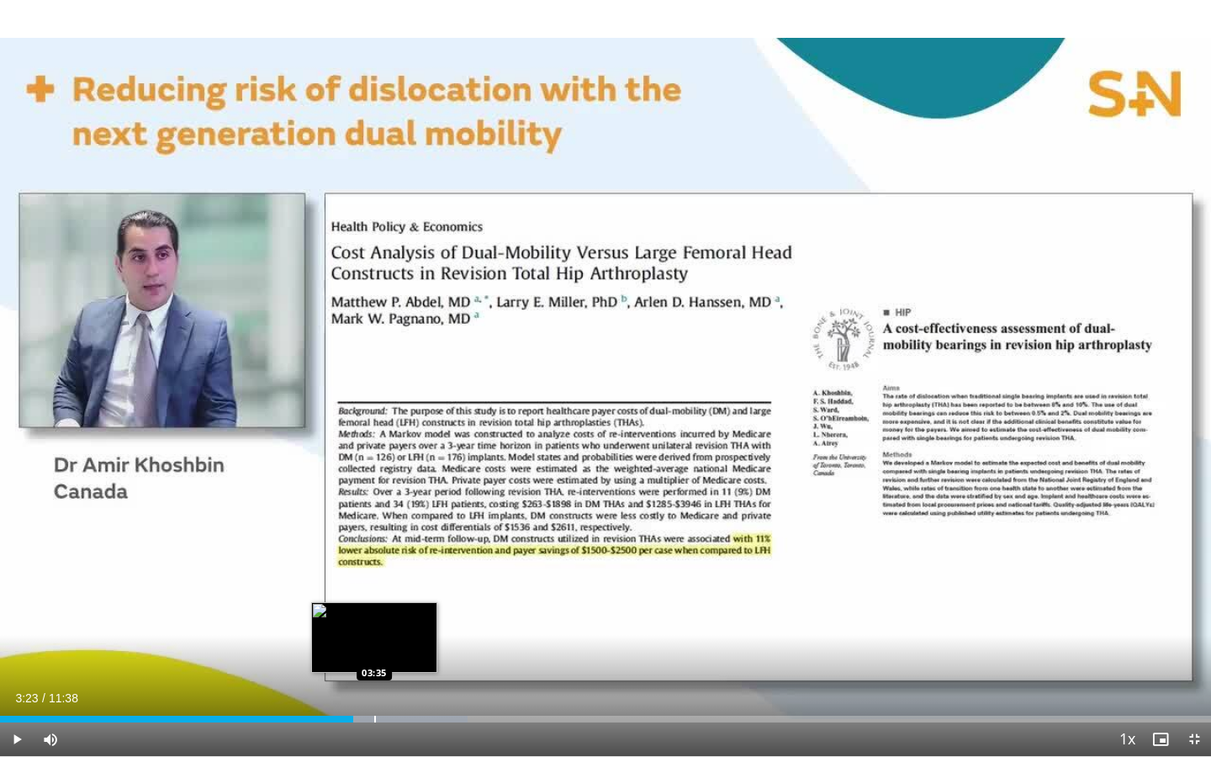
click at [374, 682] on div "Progress Bar" at bounding box center [375, 719] width 2 height 7
click at [389, 682] on div "Progress Bar" at bounding box center [390, 719] width 2 height 7
click at [399, 682] on div "Progress Bar" at bounding box center [400, 719] width 2 height 7
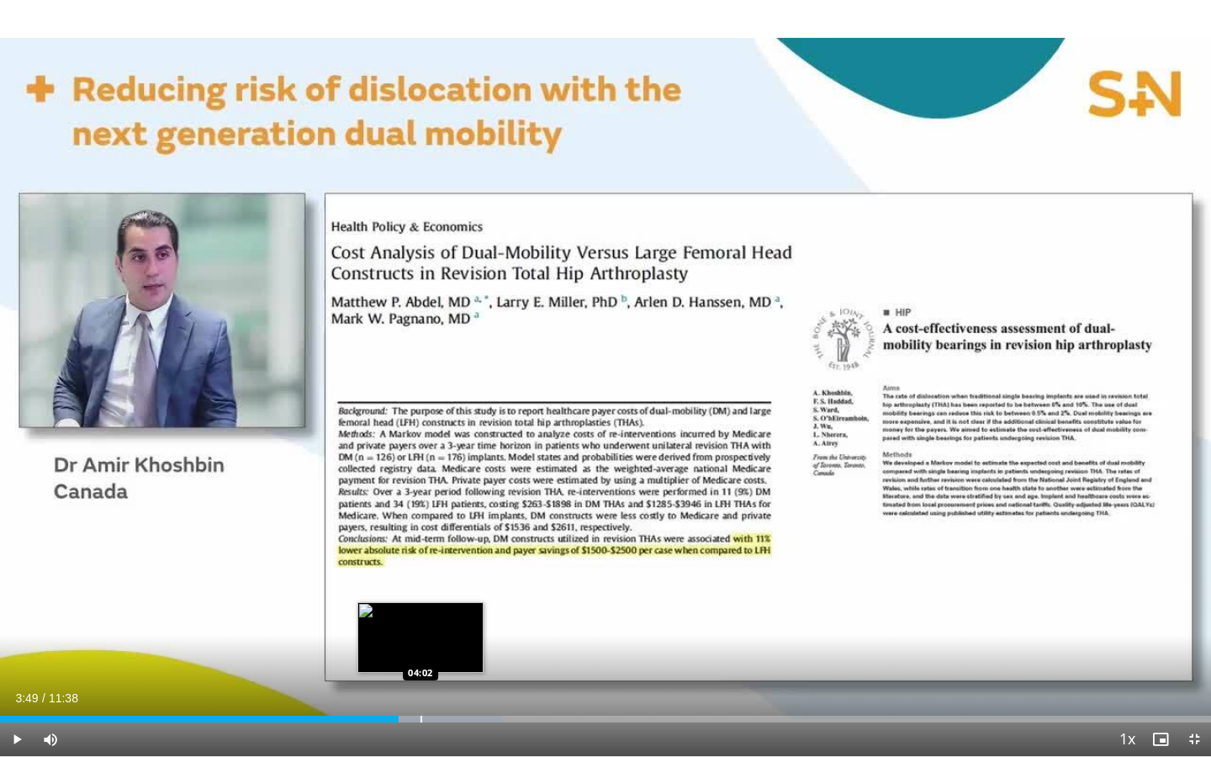
click at [420, 682] on div "Loaded : 41.54% 03:49 04:02" at bounding box center [605, 715] width 1211 height 16
click at [429, 682] on div "Loaded : 44.33% 04:02 04:07" at bounding box center [605, 715] width 1211 height 16
click at [445, 682] on div "Loaded : 44.33% 04:07 04:16" at bounding box center [605, 715] width 1211 height 16
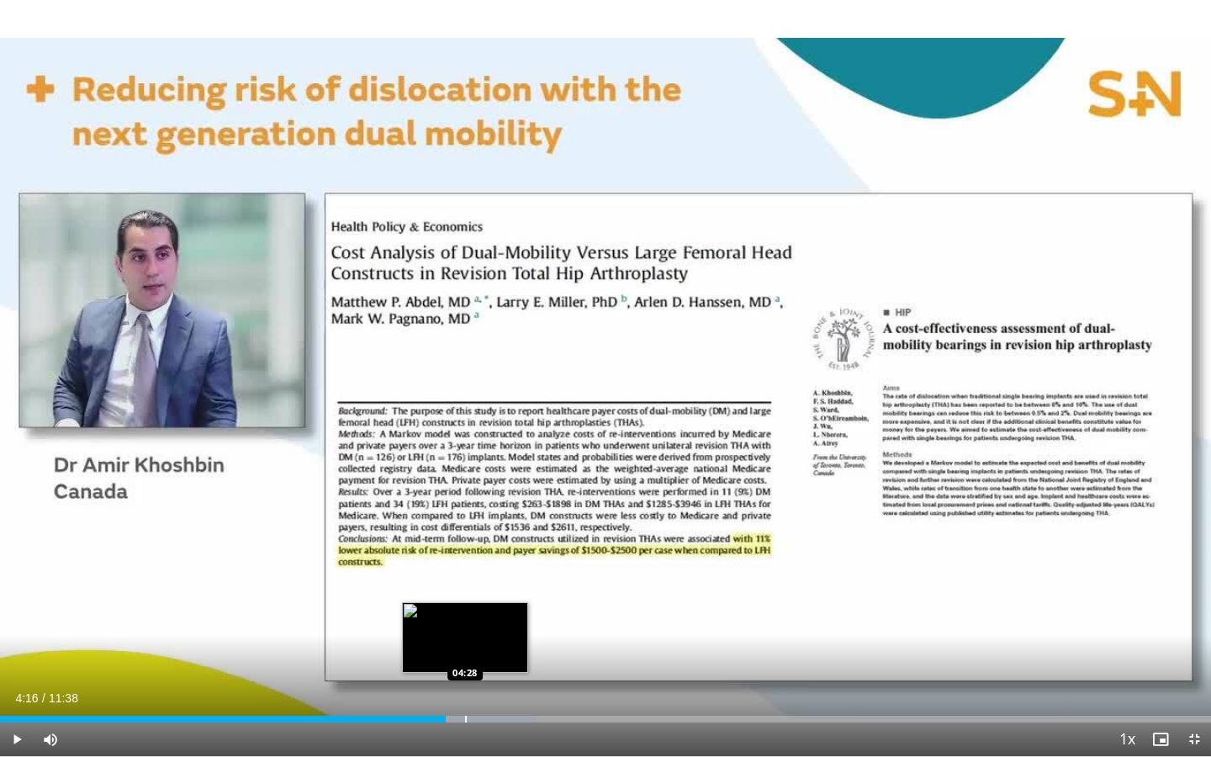
click at [464, 682] on div "Loaded : 44.33% 04:16 04:28" at bounding box center [605, 715] width 1211 height 16
click at [483, 682] on div "Loaded : 47.19% 04:28 04:38" at bounding box center [605, 715] width 1211 height 16
click at [500, 682] on div "Loaded : 48.62% 04:38 04:48" at bounding box center [605, 715] width 1211 height 16
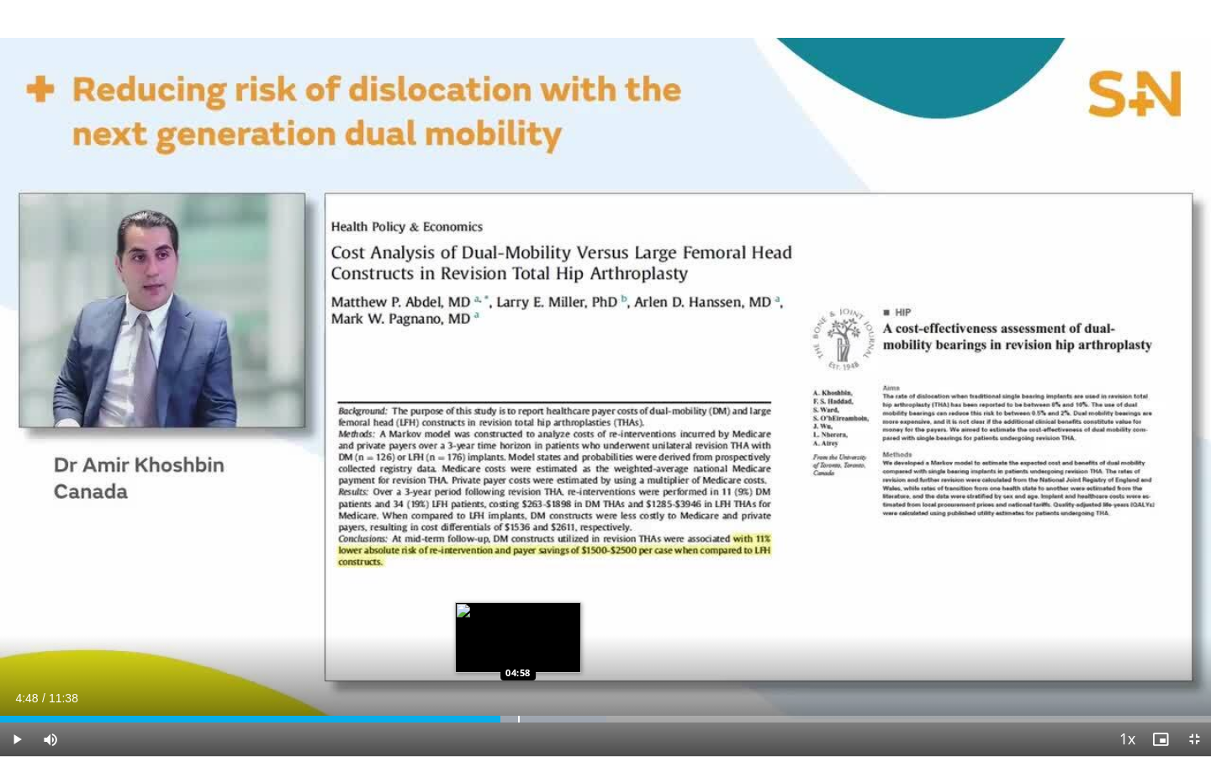
click at [517, 682] on div "Loaded : 50.05% 04:48 04:58" at bounding box center [605, 715] width 1211 height 16
click at [538, 682] on div "Loaded : 51.48% 04:58 05:10" at bounding box center [605, 715] width 1211 height 16
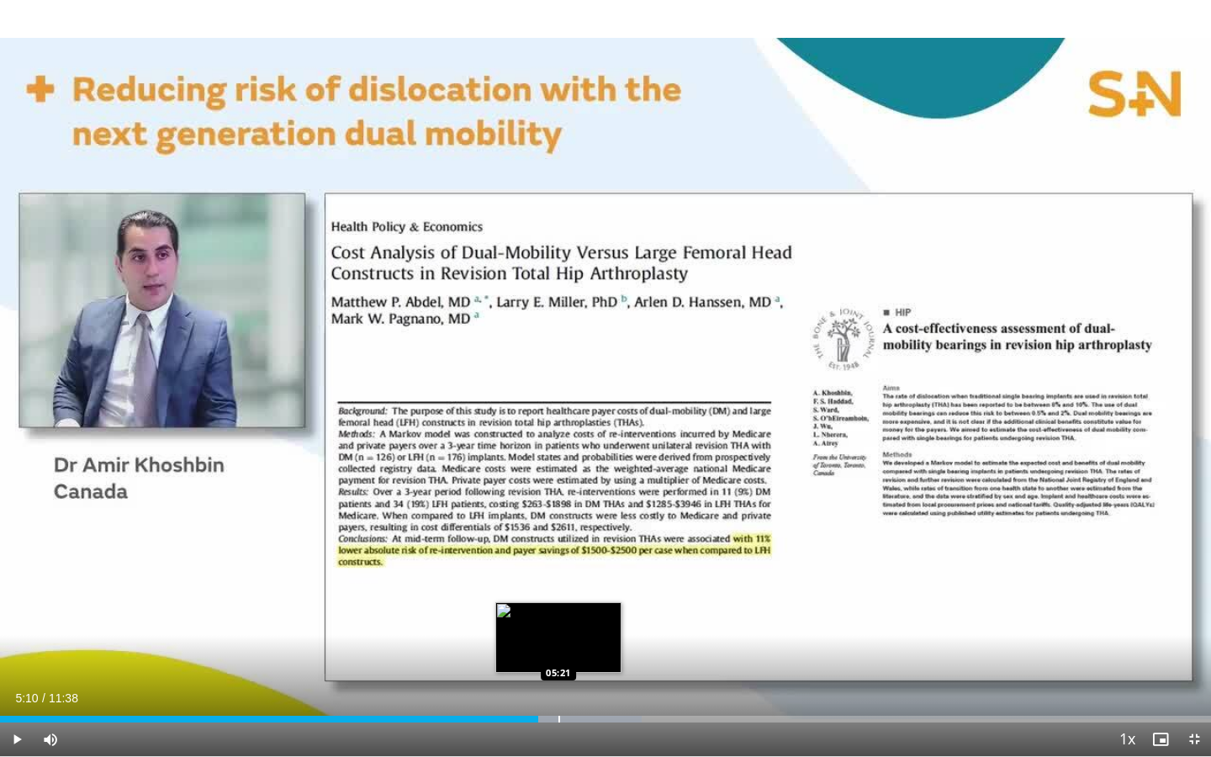
click at [558, 682] on div "Progress Bar" at bounding box center [559, 719] width 2 height 7
click at [603, 682] on div "Progress Bar" at bounding box center [604, 719] width 2 height 7
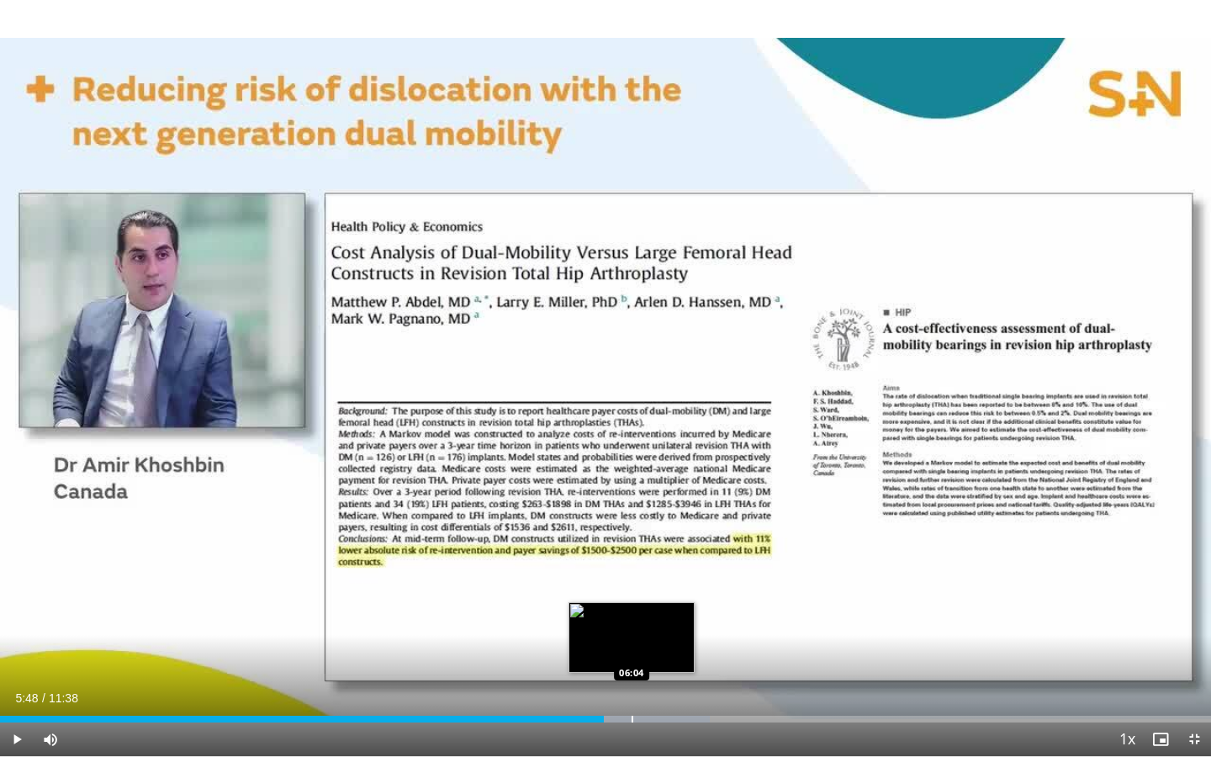
click at [632, 682] on div "Progress Bar" at bounding box center [633, 719] width 2 height 7
click at [643, 682] on div "Progress Bar" at bounding box center [644, 719] width 2 height 7
click at [660, 682] on div "Progress Bar" at bounding box center [661, 719] width 2 height 7
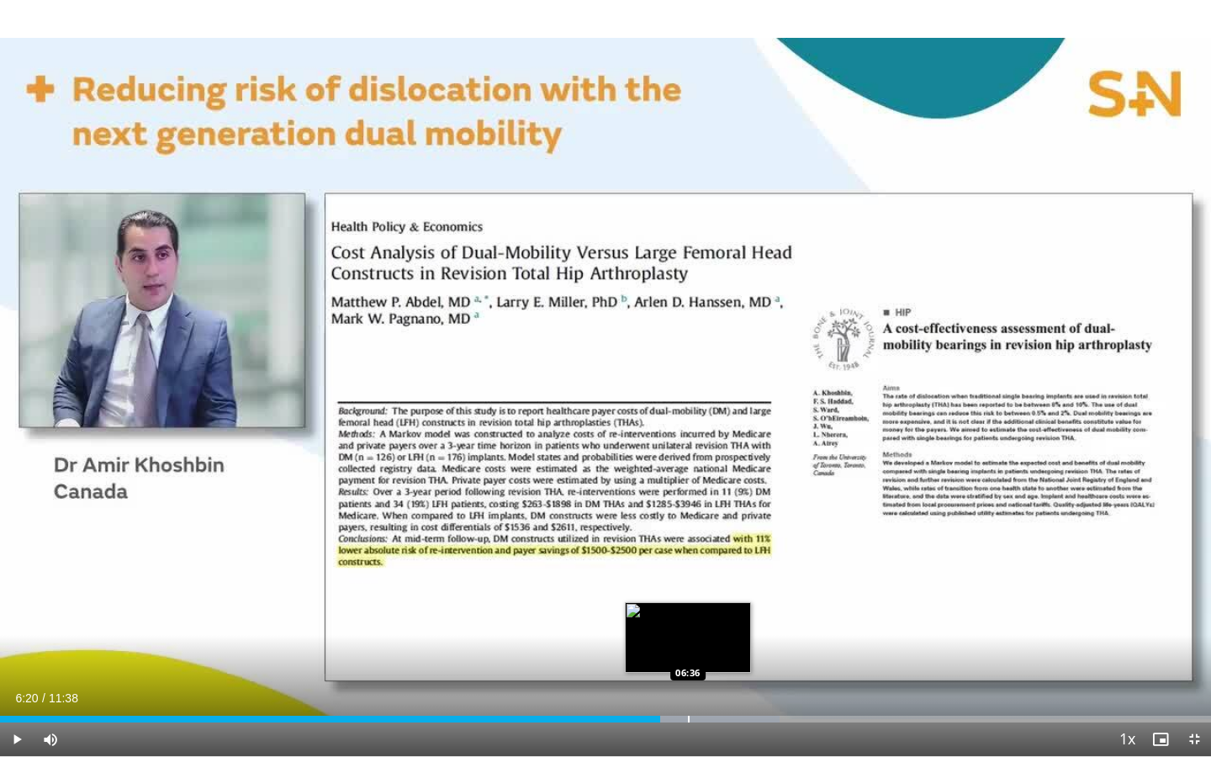
click at [688, 682] on div "Progress Bar" at bounding box center [689, 719] width 2 height 7
click at [709, 682] on div "Progress Bar" at bounding box center [710, 719] width 2 height 7
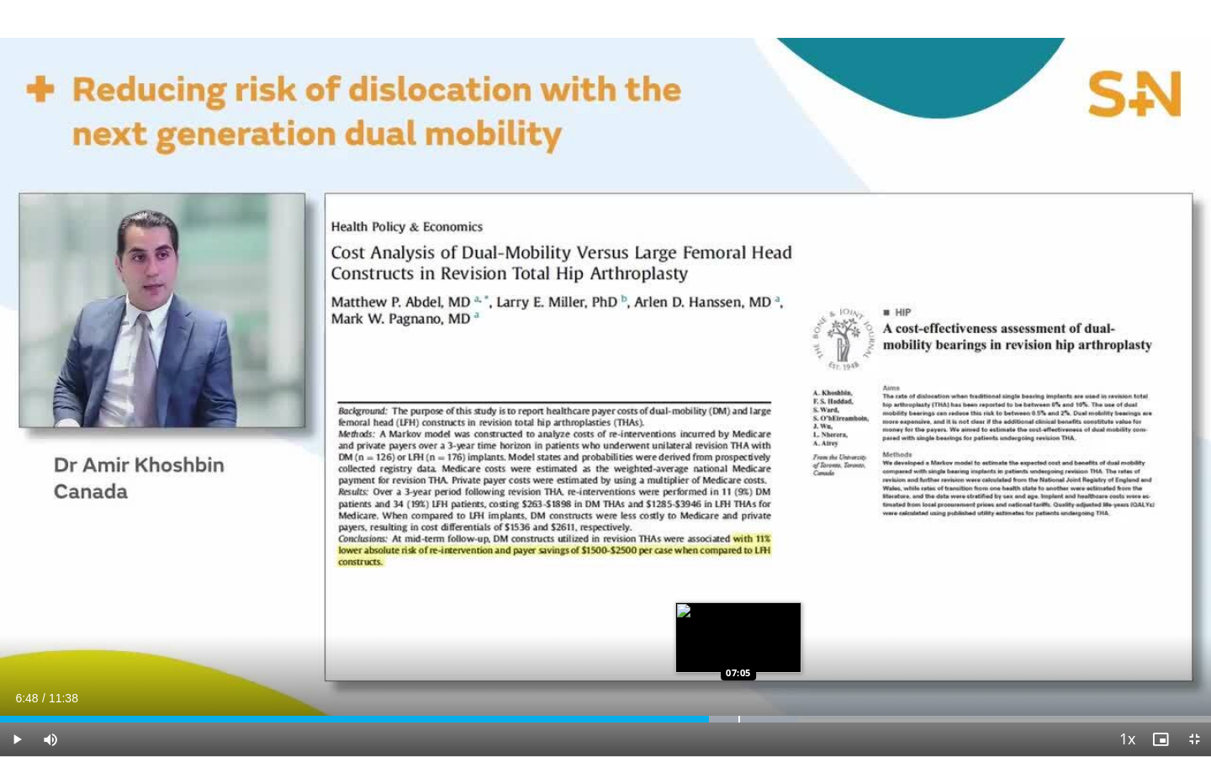
click at [738, 682] on div "Loaded : 65.89% 06:48 07:05" at bounding box center [605, 715] width 1211 height 16
click at [752, 682] on div "Loaded : 70.07% 07:05 07:13" at bounding box center [605, 715] width 1211 height 16
click at [765, 682] on div "Progress Bar" at bounding box center [766, 719] width 2 height 7
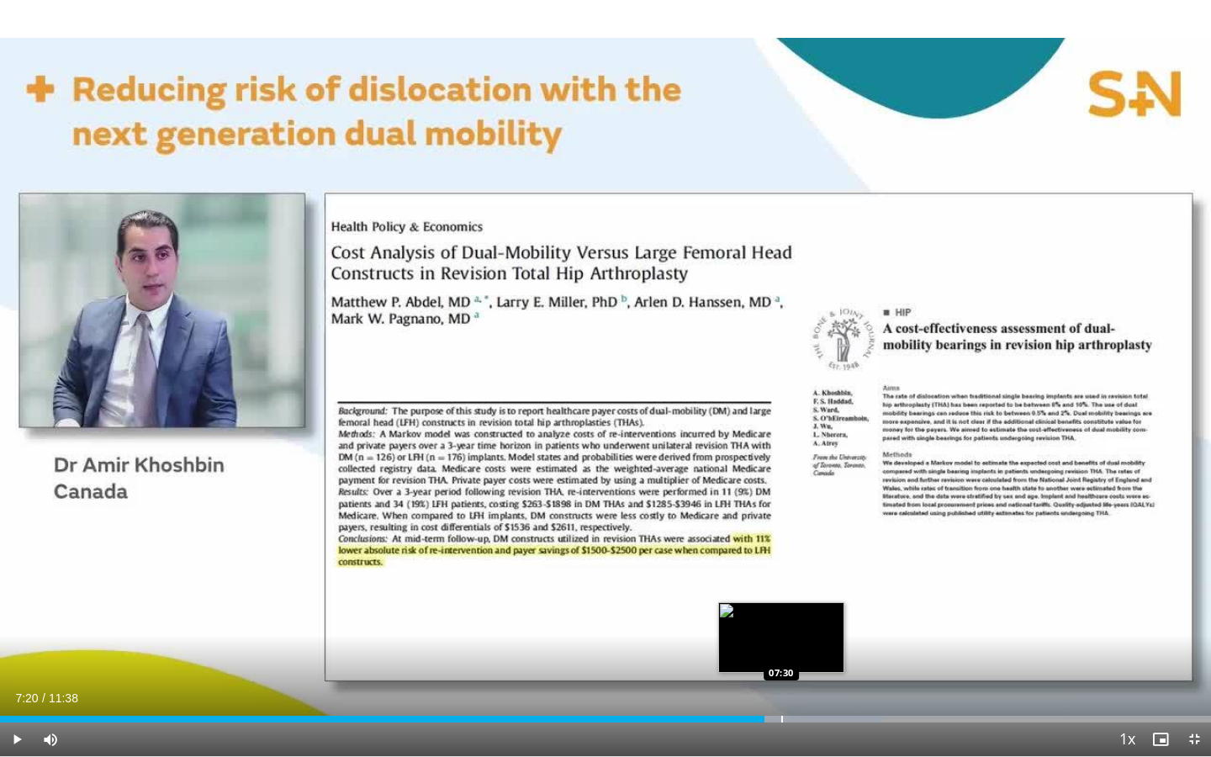
click at [781, 682] on div "Progress Bar" at bounding box center [782, 719] width 2 height 7
click at [795, 682] on div "Progress Bar" at bounding box center [796, 719] width 2 height 7
click at [809, 682] on div "Progress Bar" at bounding box center [810, 719] width 2 height 7
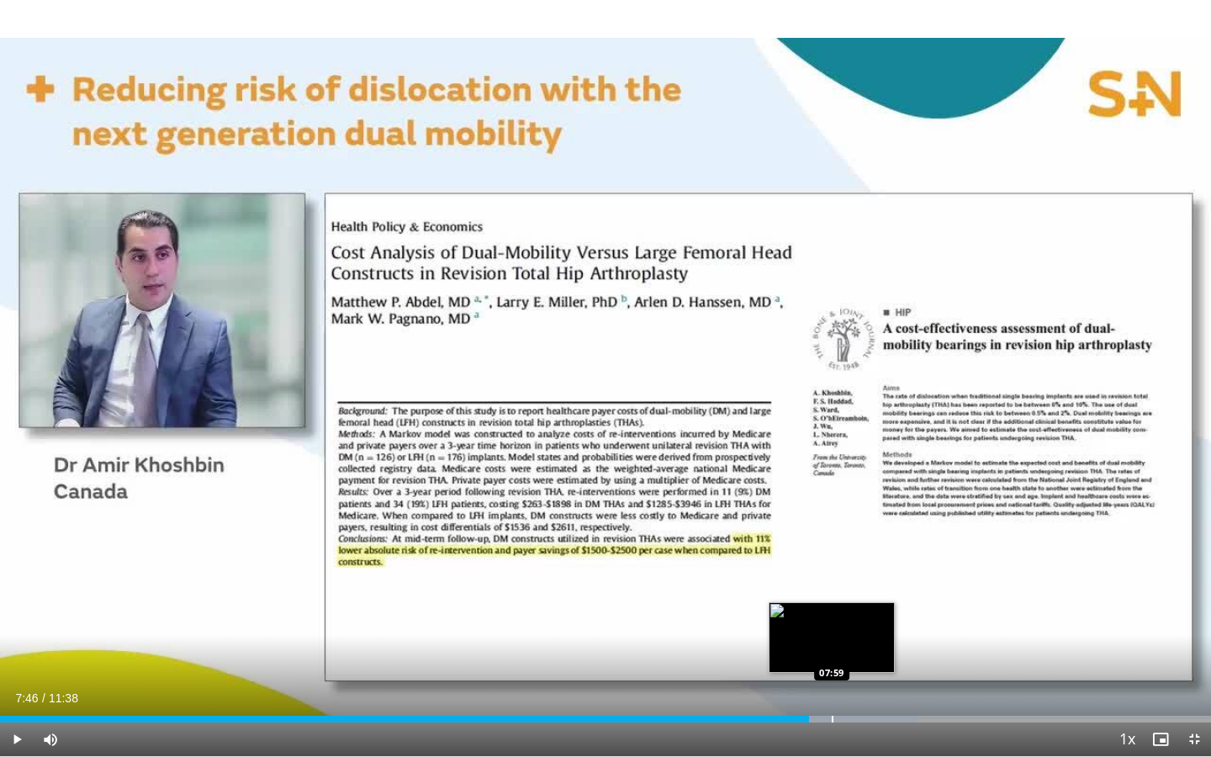
click at [832, 682] on div "Progress Bar" at bounding box center [833, 719] width 2 height 7
click at [856, 682] on div "Progress Bar" at bounding box center [857, 719] width 2 height 7
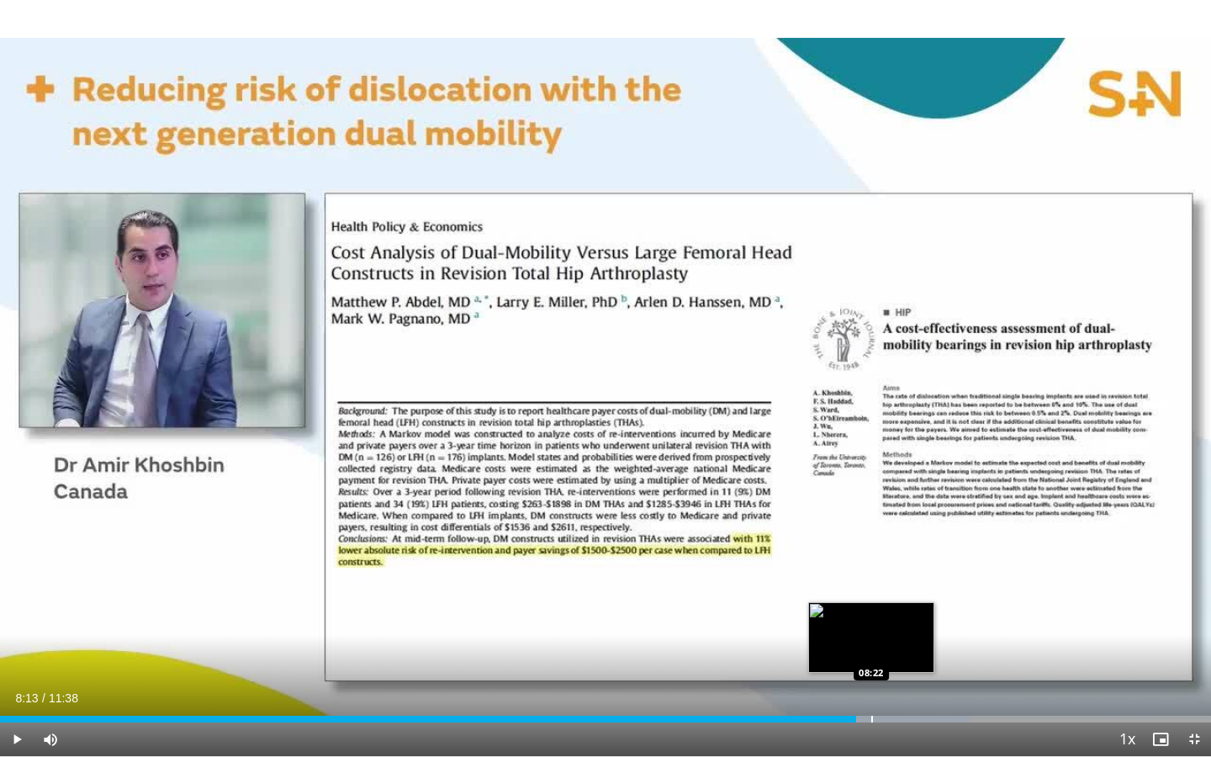
click at [871, 682] on div "Progress Bar" at bounding box center [872, 719] width 2 height 7
click at [878, 682] on div "Progress Bar" at bounding box center [879, 719] width 2 height 7
click at [892, 682] on div "Progress Bar" at bounding box center [893, 719] width 2 height 7
click at [902, 682] on div "Progress Bar" at bounding box center [903, 719] width 2 height 7
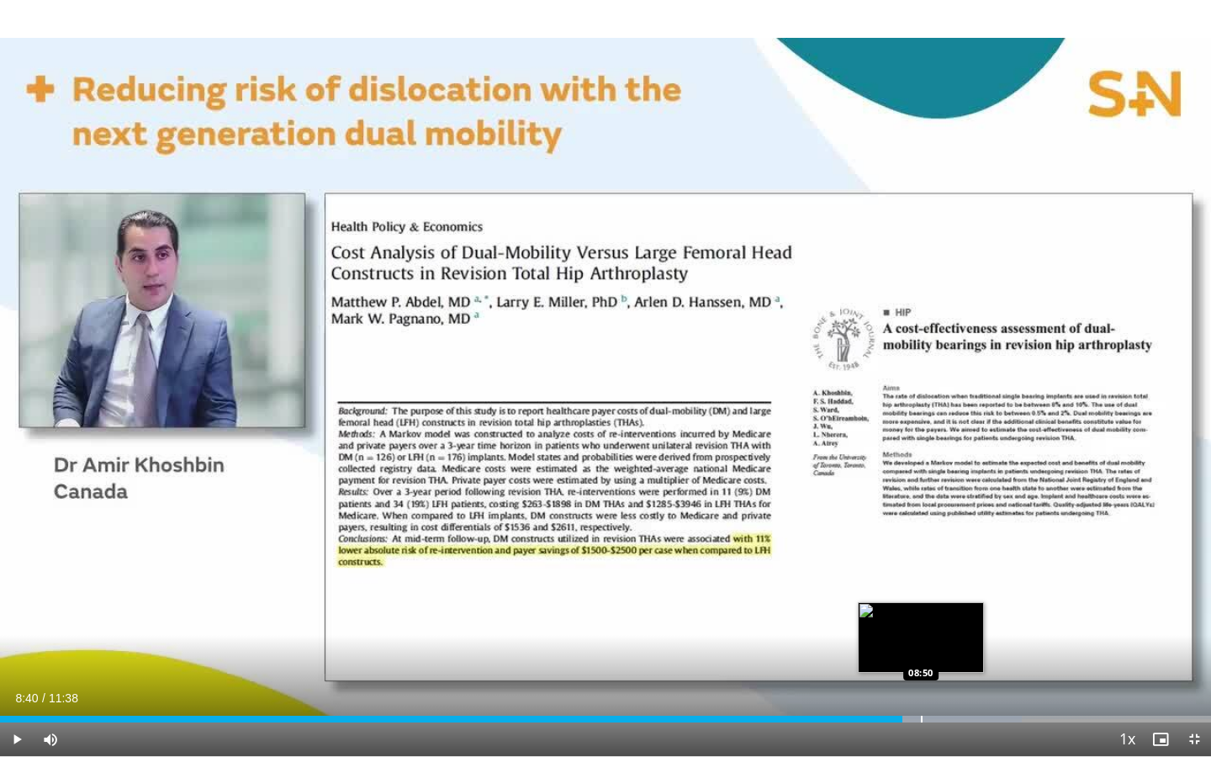
click at [921, 682] on div "Progress Bar" at bounding box center [922, 719] width 2 height 7
click at [926, 682] on div "Progress Bar" at bounding box center [927, 719] width 2 height 7
click at [935, 682] on div "Progress Bar" at bounding box center [936, 719] width 2 height 7
click at [934, 682] on div "Progress Bar" at bounding box center [935, 719] width 2 height 7
click at [943, 682] on div "Progress Bar" at bounding box center [943, 719] width 2 height 7
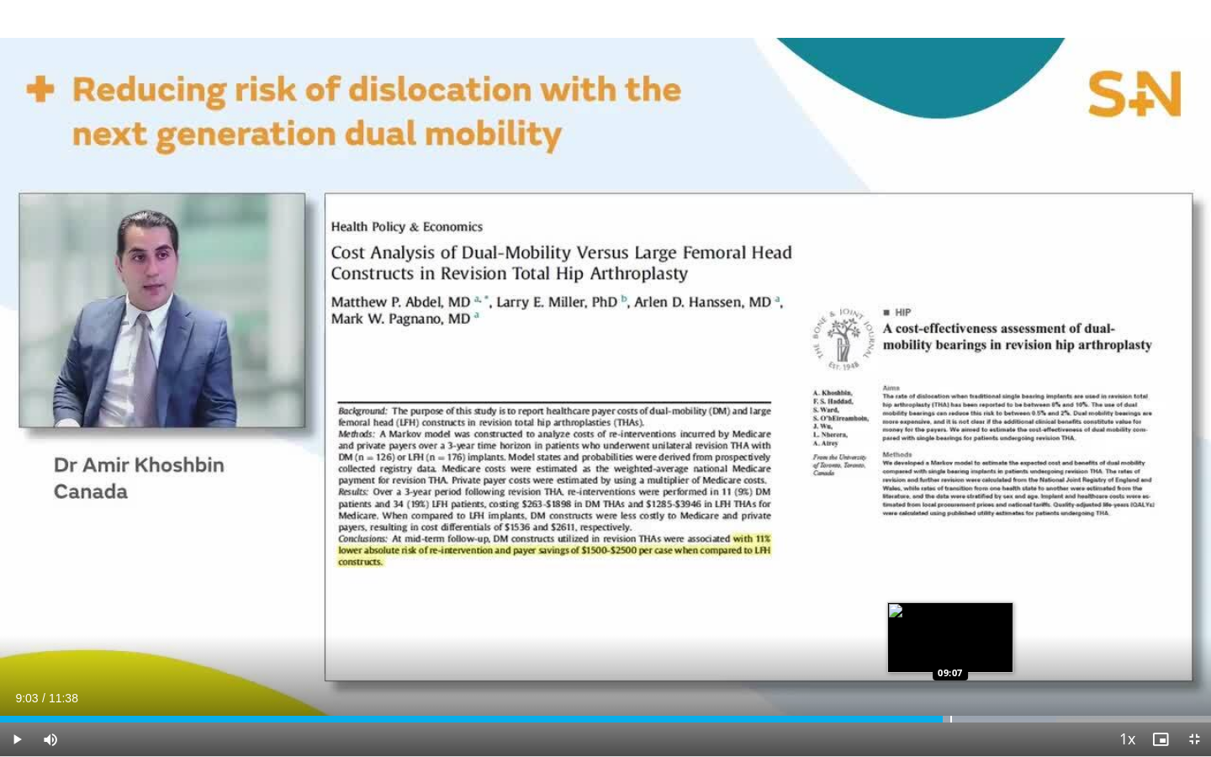
click at [950, 682] on div "Progress Bar" at bounding box center [951, 719] width 2 height 7
click at [962, 682] on div "Progress Bar" at bounding box center [963, 719] width 2 height 7
click at [971, 682] on div "Current Time 9:14 / Duration 11:38 Play Skip Backward Skip Forward Mute 53% Loa…" at bounding box center [605, 739] width 1211 height 34
click at [974, 682] on div "Loaded : 88.66% 09:14 09:21" at bounding box center [605, 715] width 1211 height 16
click at [984, 682] on div "Loaded : 88.66% 09:21 09:27" at bounding box center [605, 715] width 1211 height 16
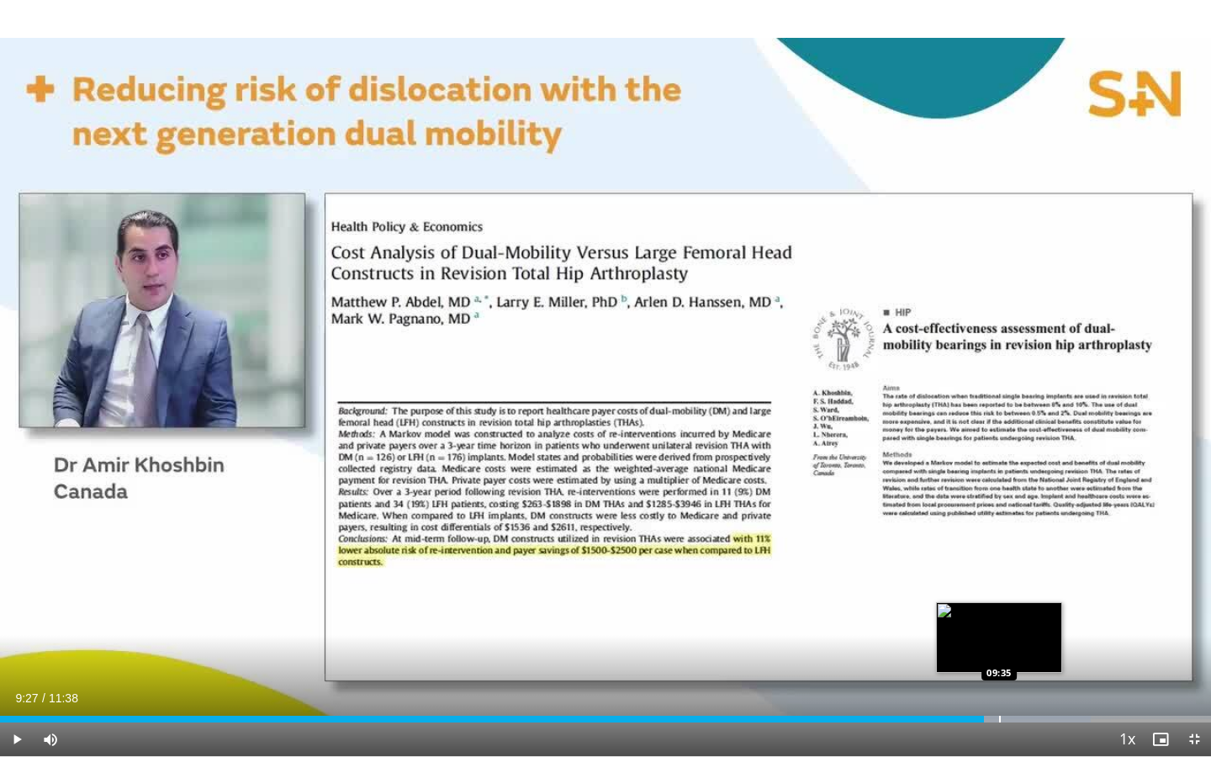
click at [999, 682] on div "Loaded : 90.09% 09:27 09:35" at bounding box center [605, 715] width 1211 height 16
click at [1009, 682] on div "Loaded : 91.52% 09:35 09:41" at bounding box center [605, 715] width 1211 height 16
click at [1025, 682] on div "Progress Bar" at bounding box center [1026, 719] width 2 height 7
click at [1040, 682] on div "Progress Bar" at bounding box center [1041, 719] width 2 height 7
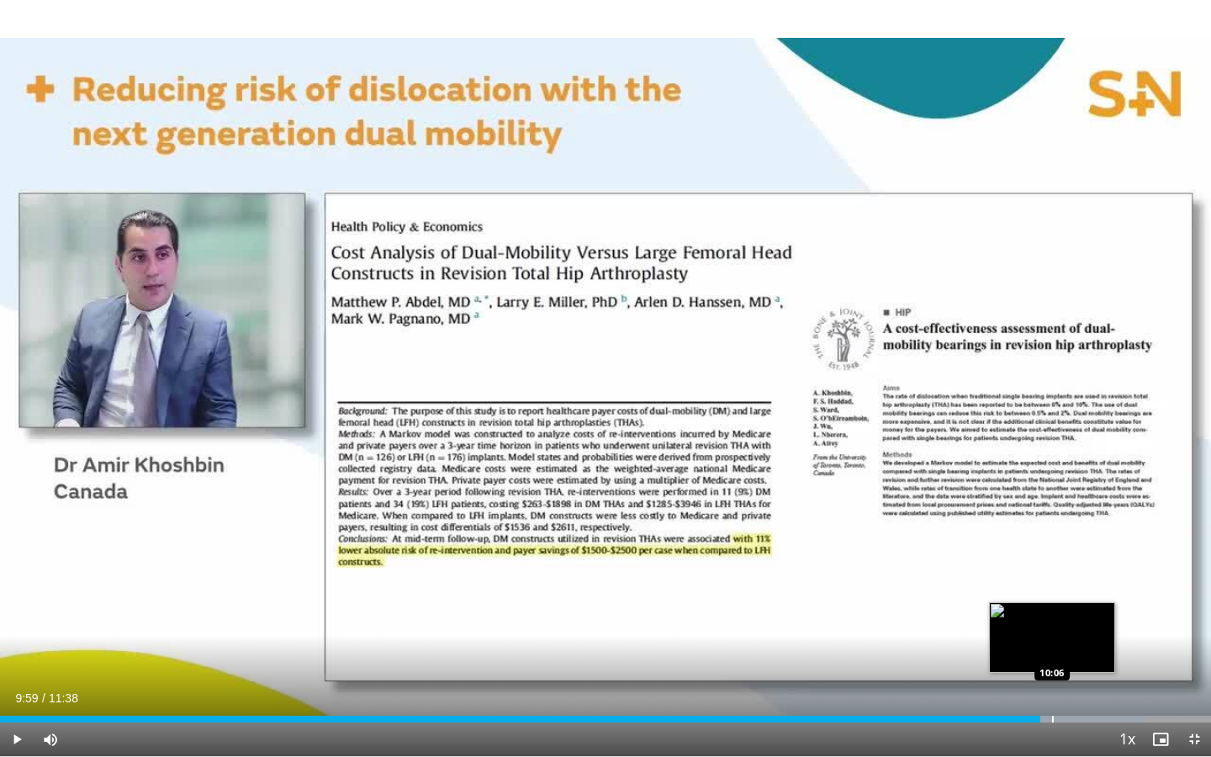
click at [1052, 682] on div "Progress Bar" at bounding box center [1053, 719] width 2 height 7
click at [1065, 682] on div "Progress Bar" at bounding box center [1066, 719] width 2 height 7
click at [1072, 682] on div "Progress Bar" at bounding box center [1073, 719] width 2 height 7
click at [1083, 682] on div "Progress Bar" at bounding box center [1084, 719] width 2 height 7
click at [1093, 682] on div "Progress Bar" at bounding box center [1094, 719] width 2 height 7
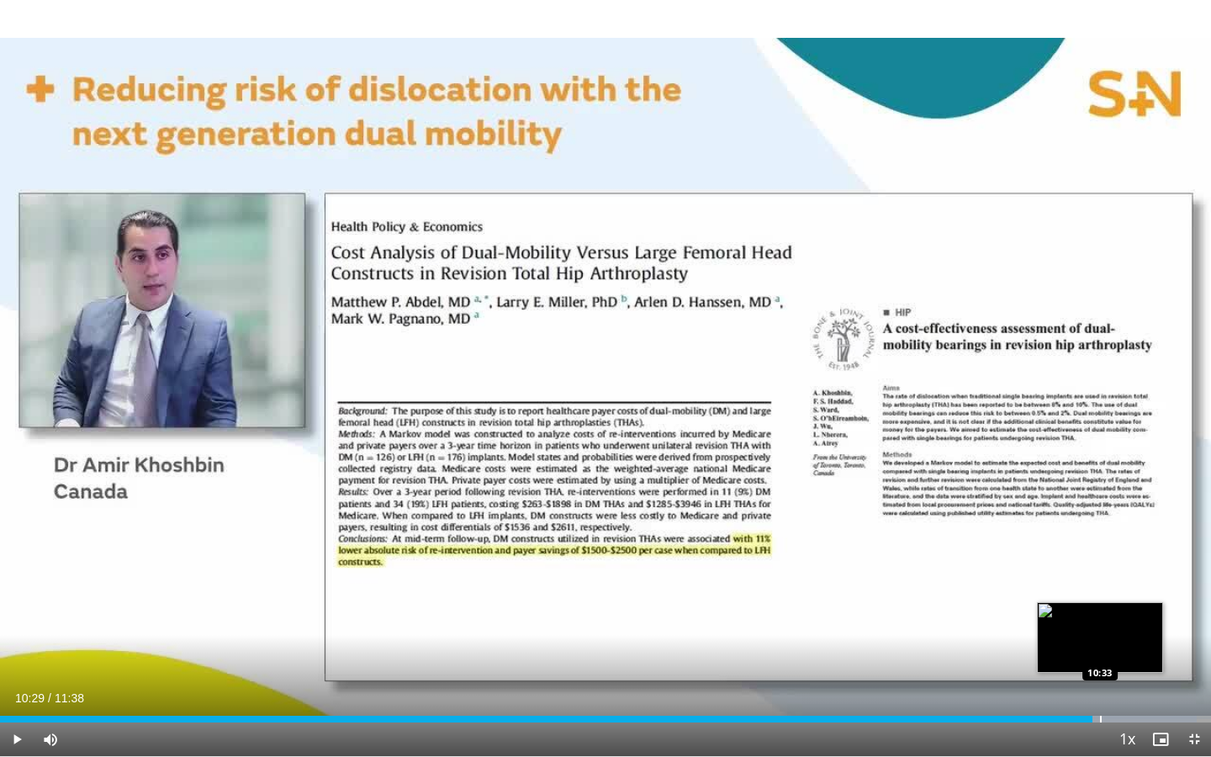
click at [1100, 682] on div "Progress Bar" at bounding box center [1101, 719] width 2 height 7
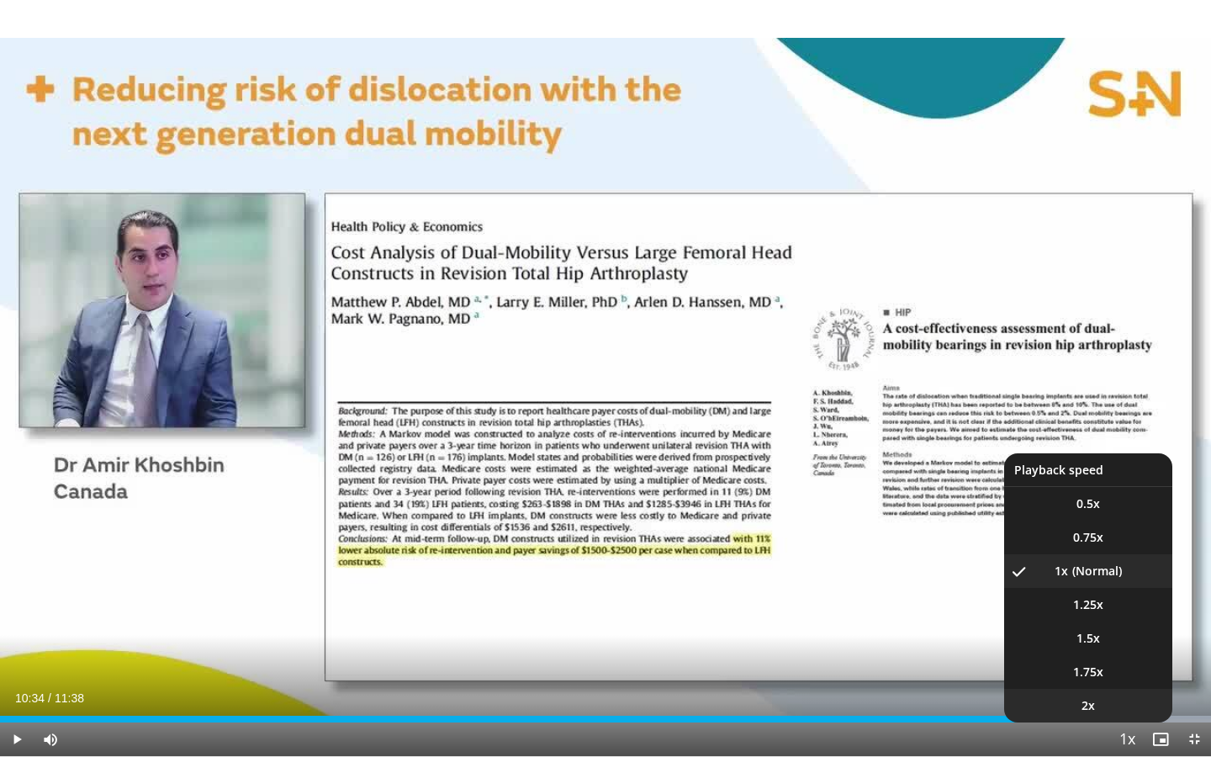
click at [1112, 682] on li "2x" at bounding box center [1088, 706] width 168 height 34
click at [1090, 564] on li "1x" at bounding box center [1088, 571] width 168 height 34
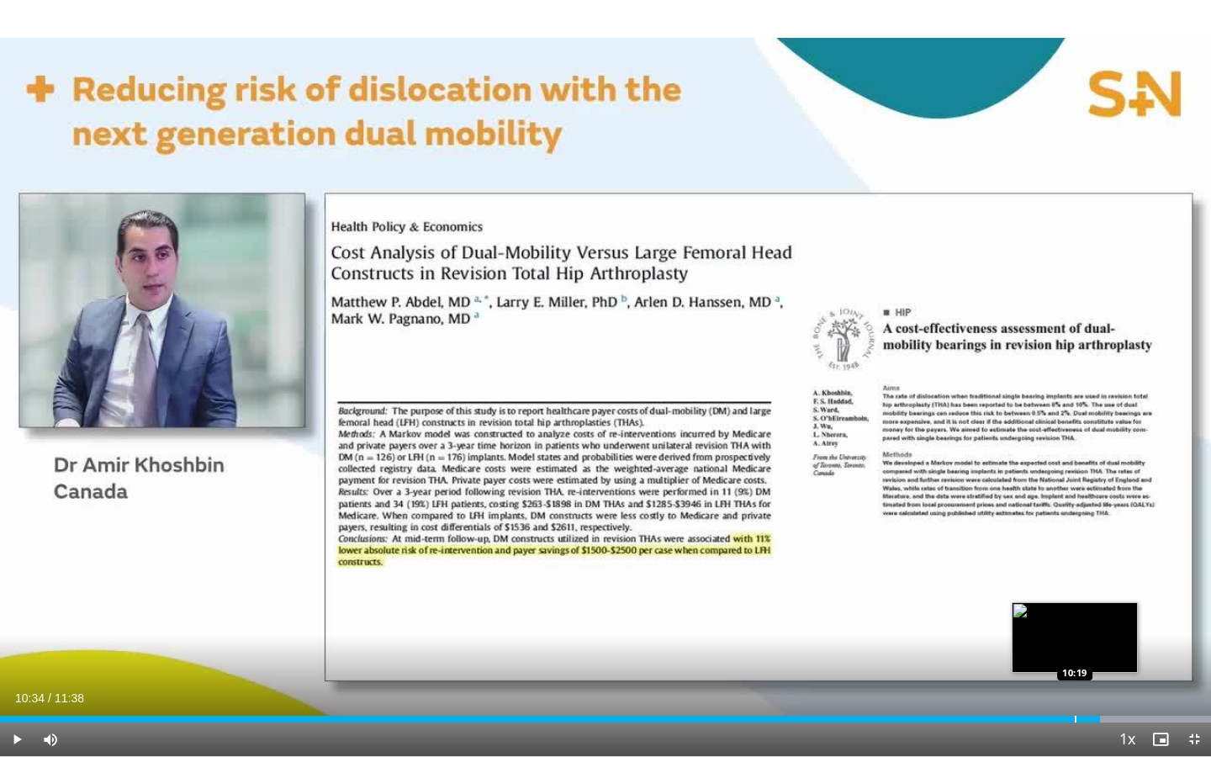
click at [1075, 682] on div "Progress Bar" at bounding box center [1076, 719] width 2 height 7
